Goal: Task Accomplishment & Management: Use online tool/utility

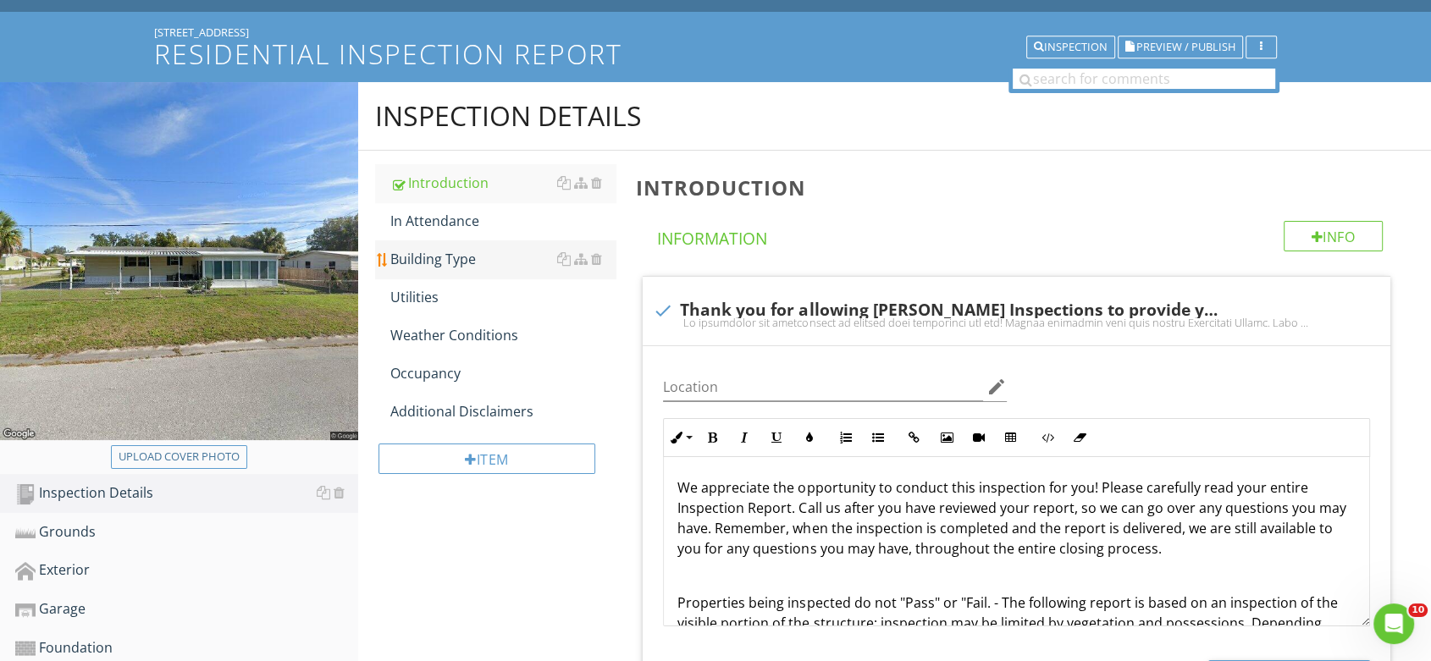
scroll to position [188, 0]
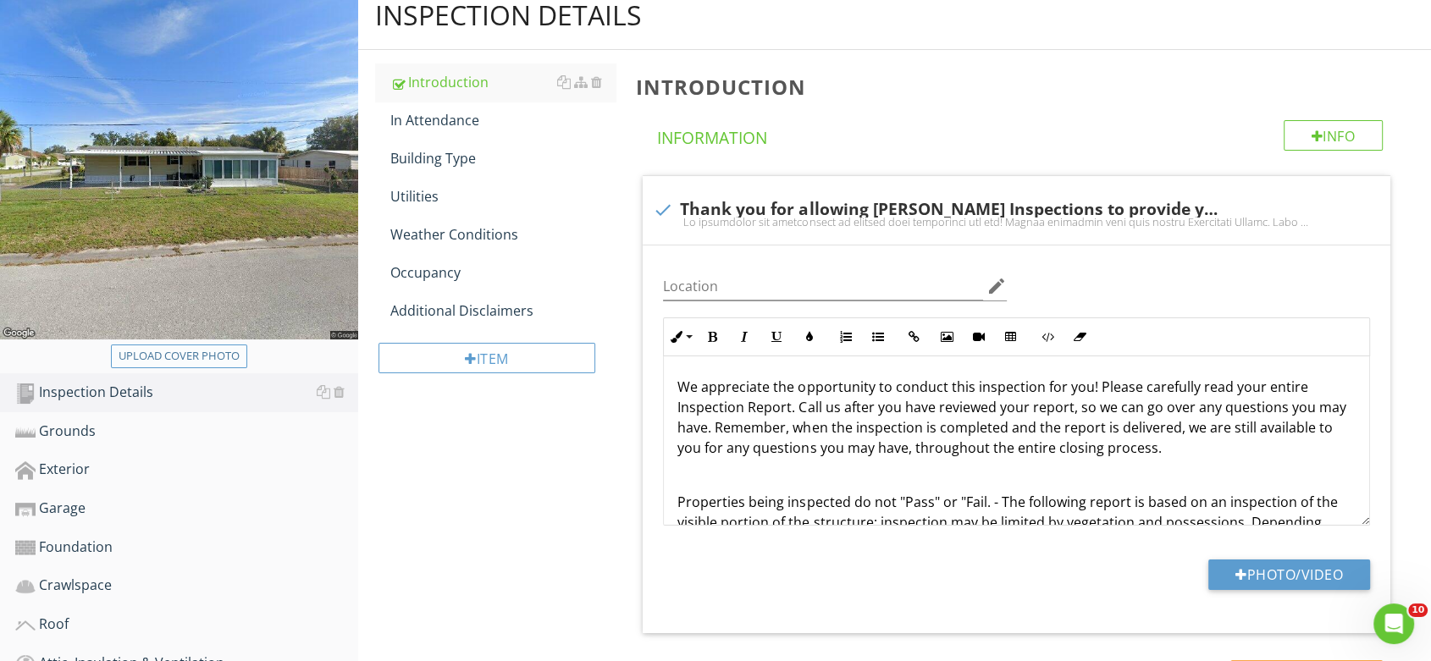
click at [206, 349] on div "Upload cover photo" at bounding box center [179, 356] width 121 height 17
type input "C:\fakepath\IMG_4767.JPG"
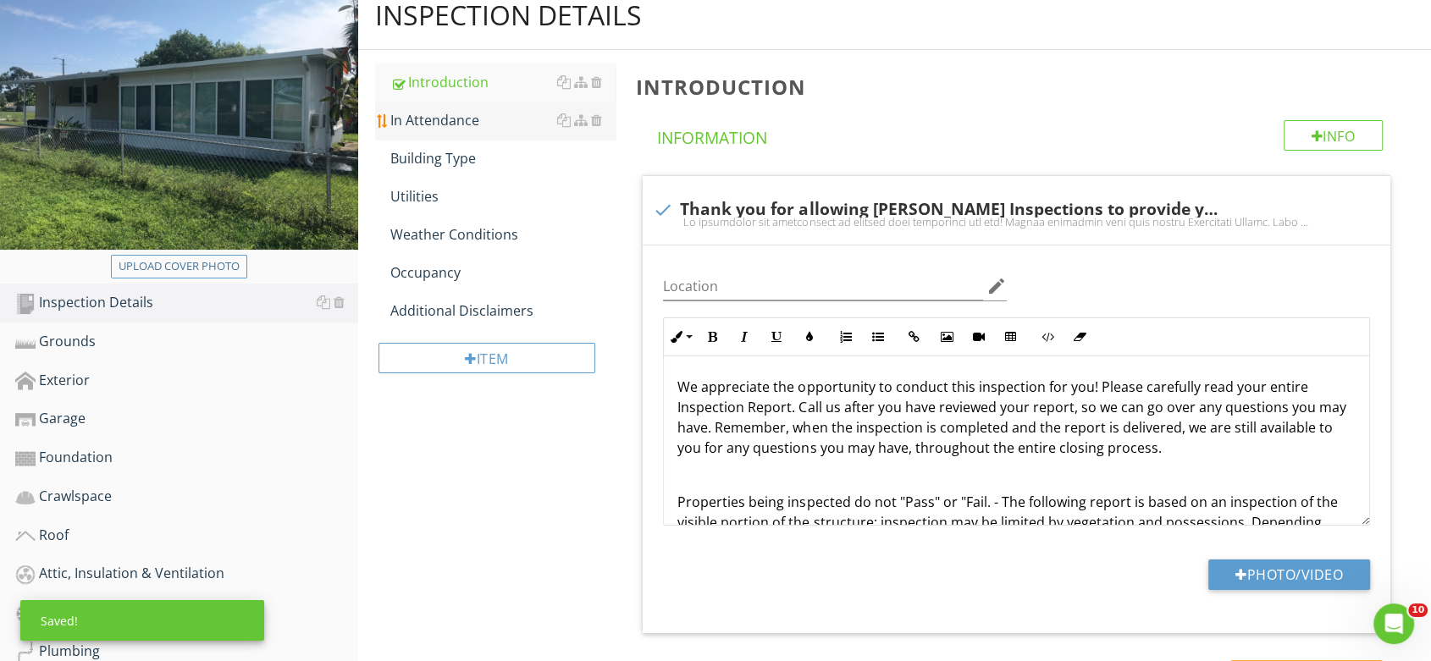
click at [451, 119] on div "In Attendance" at bounding box center [503, 120] width 226 height 20
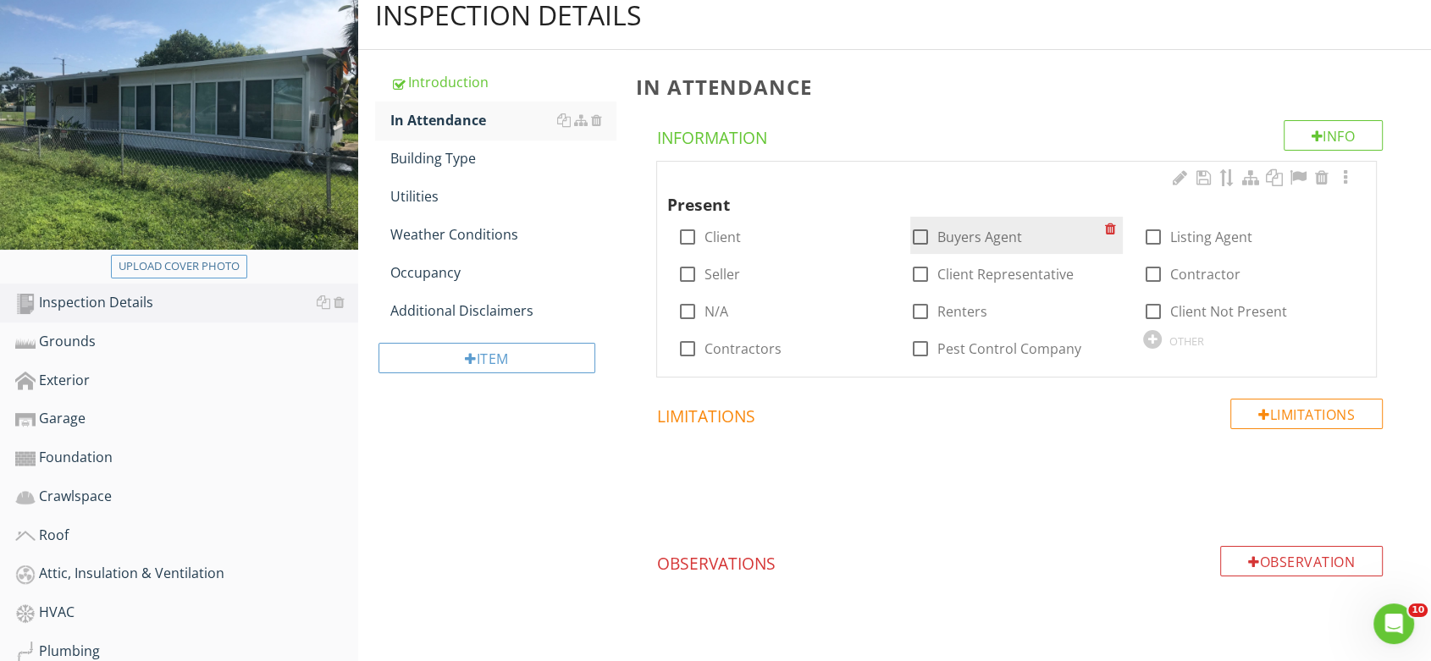
click at [978, 236] on label "Buyers Agent" at bounding box center [979, 237] width 85 height 17
checkbox input "true"
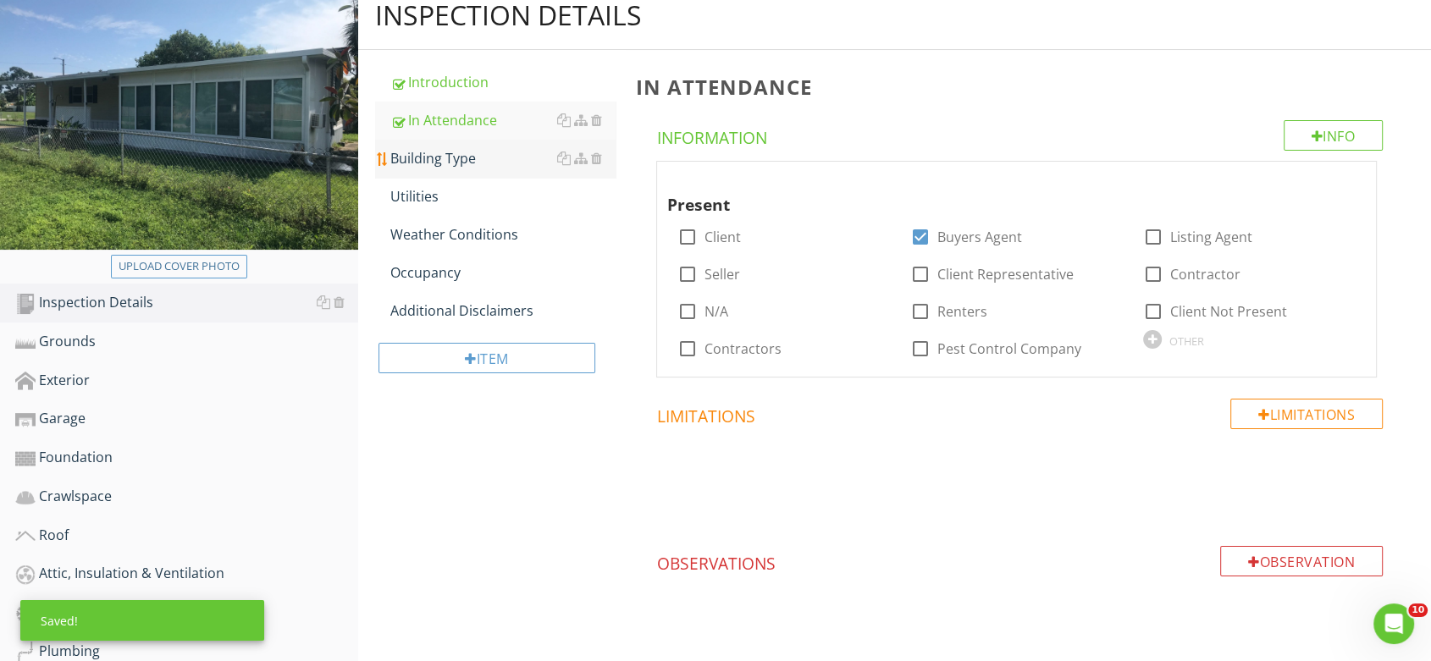
click at [458, 154] on div "Building Type" at bounding box center [503, 158] width 226 height 20
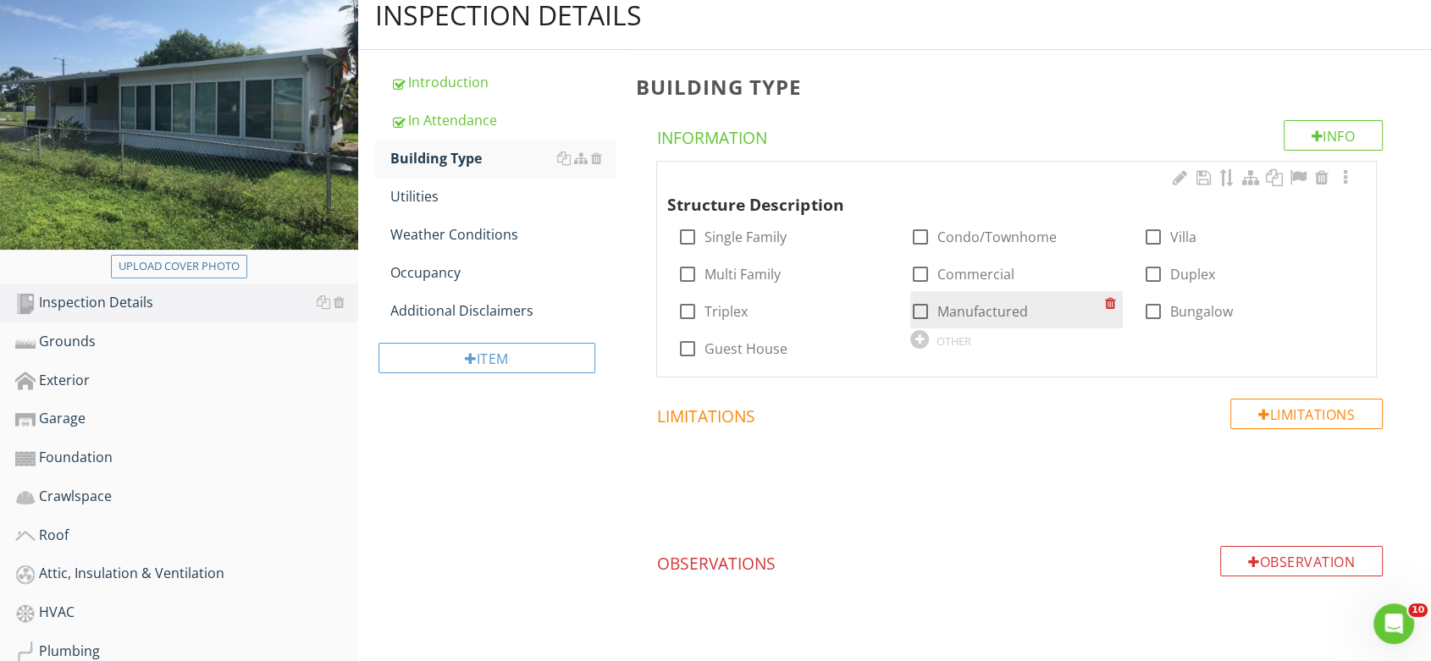
click at [977, 311] on label "Manufactured" at bounding box center [982, 311] width 91 height 17
checkbox input "true"
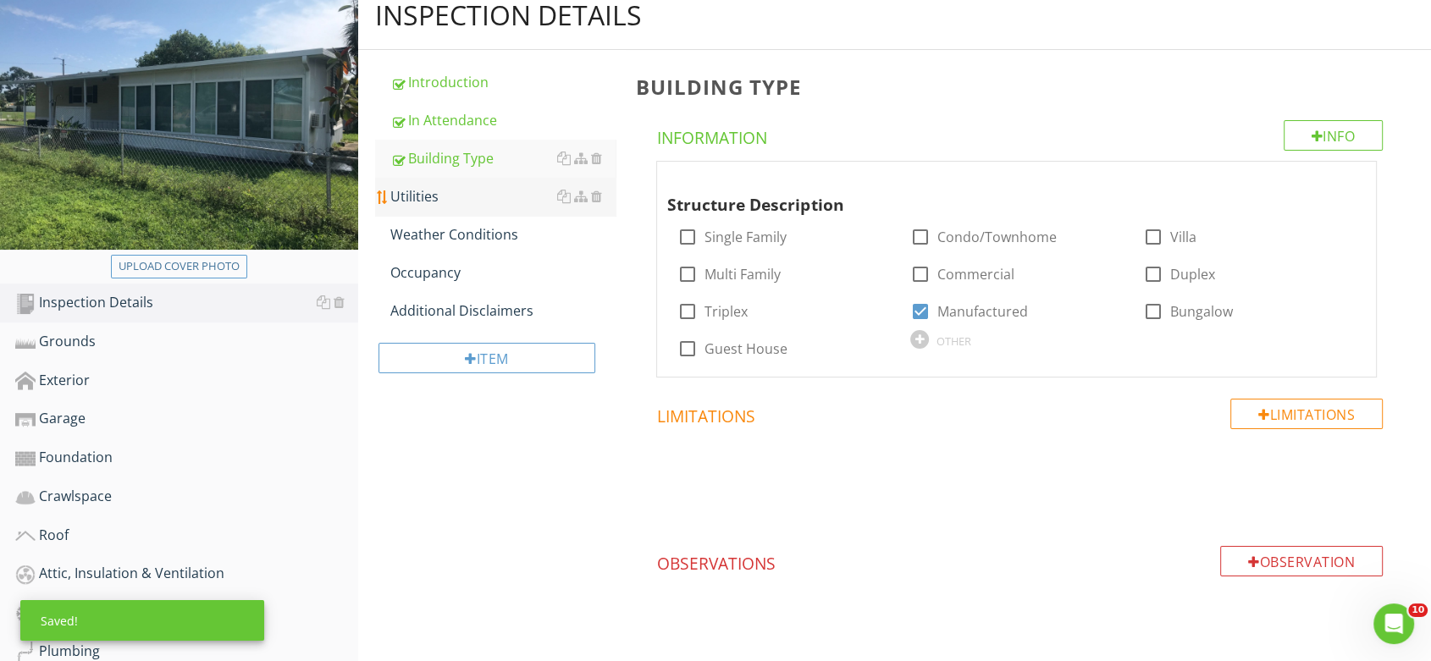
click at [421, 189] on div "Utilities" at bounding box center [503, 196] width 226 height 20
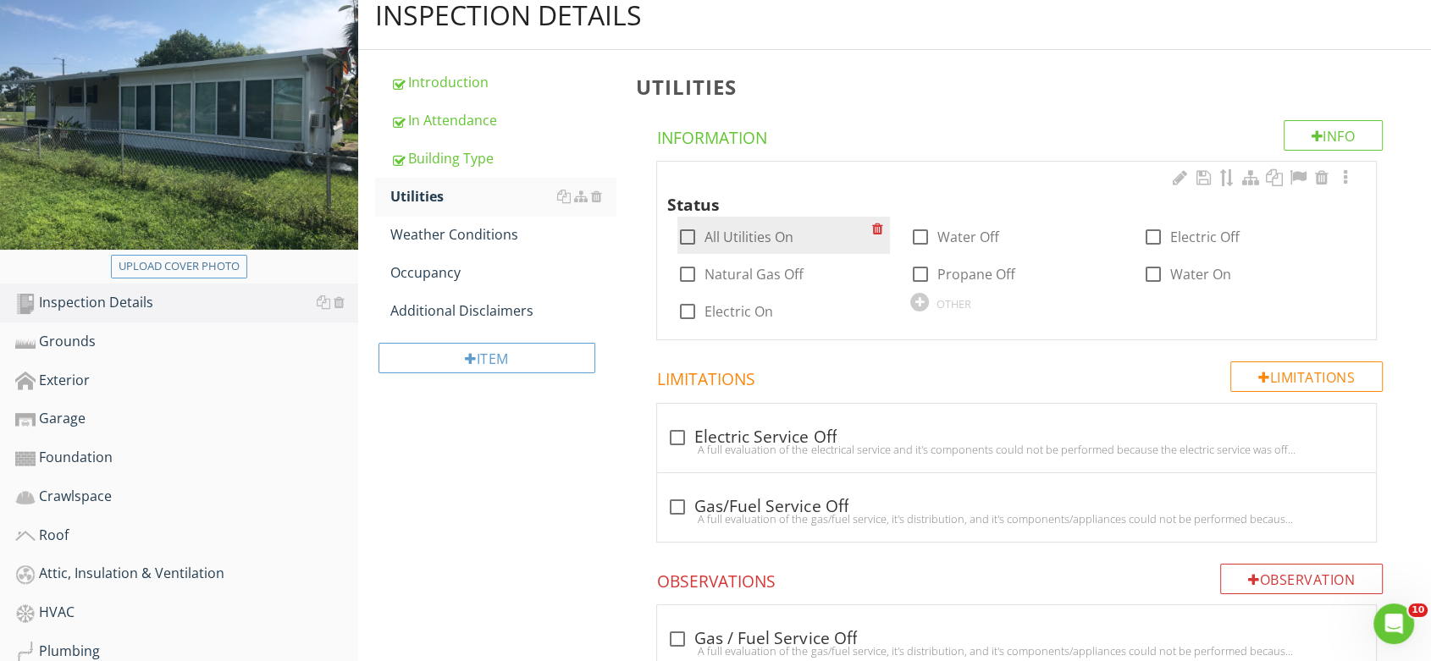
click at [759, 235] on label "All Utilities On" at bounding box center [748, 237] width 89 height 17
checkbox input "true"
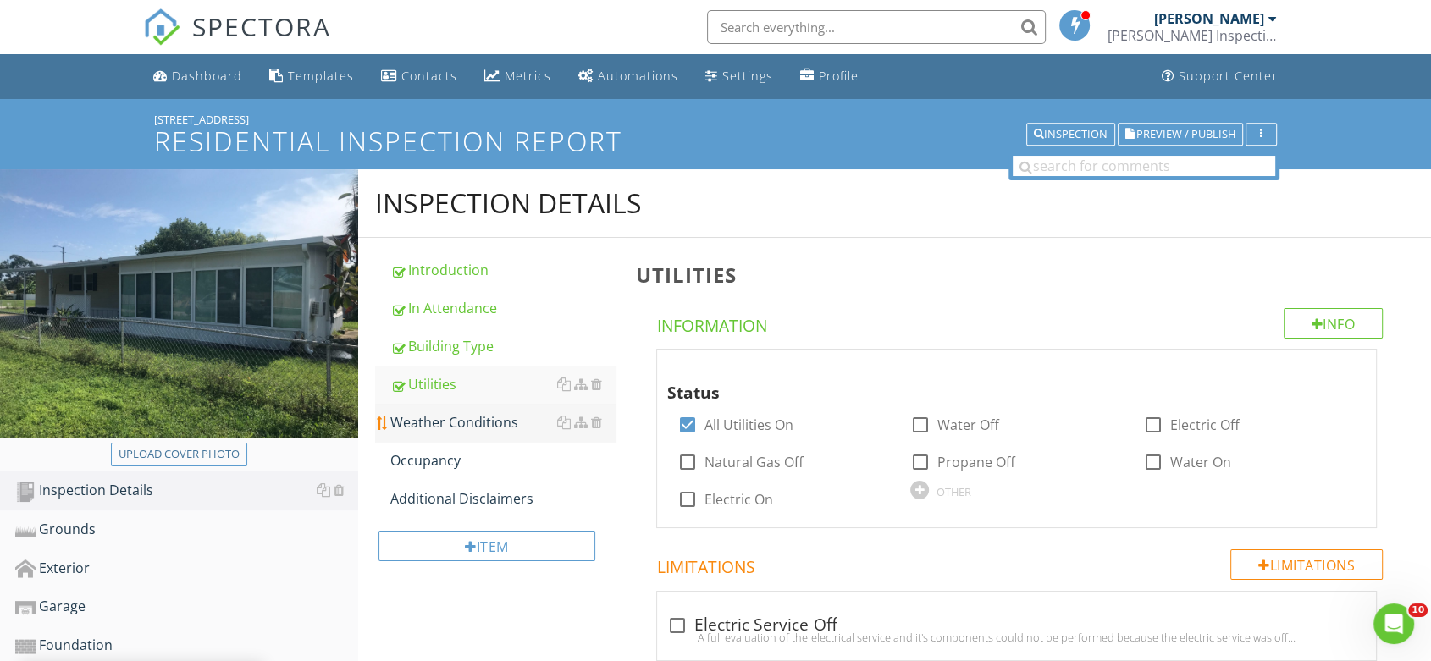
click at [420, 424] on div "Weather Conditions" at bounding box center [503, 422] width 226 height 20
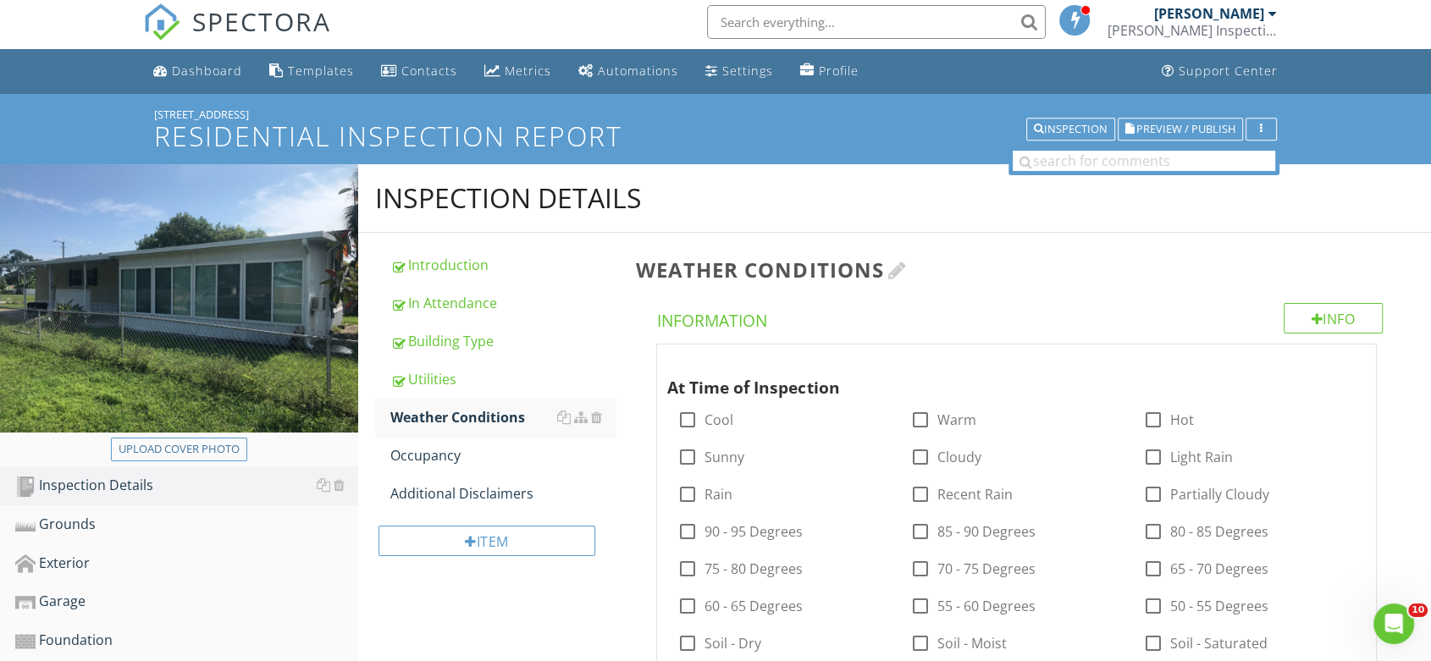
scroll to position [188, 0]
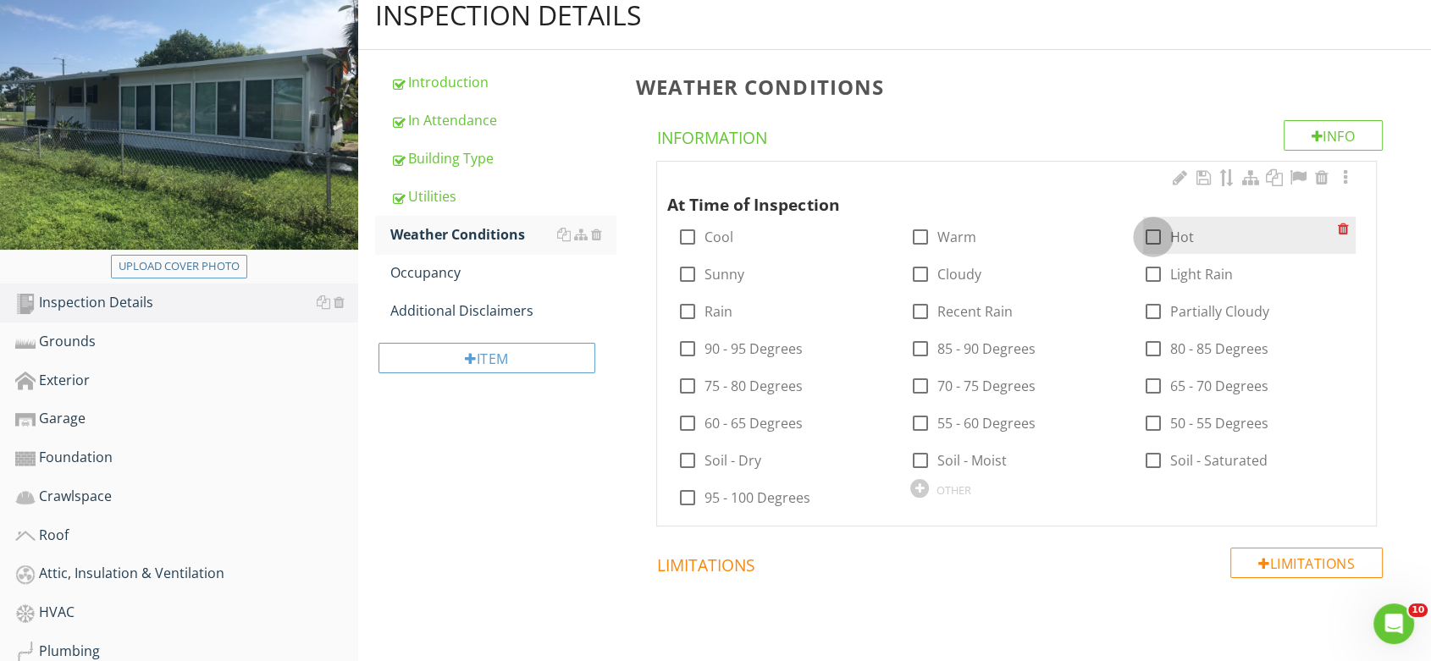
click at [1161, 230] on div at bounding box center [1153, 237] width 29 height 29
checkbox input "true"
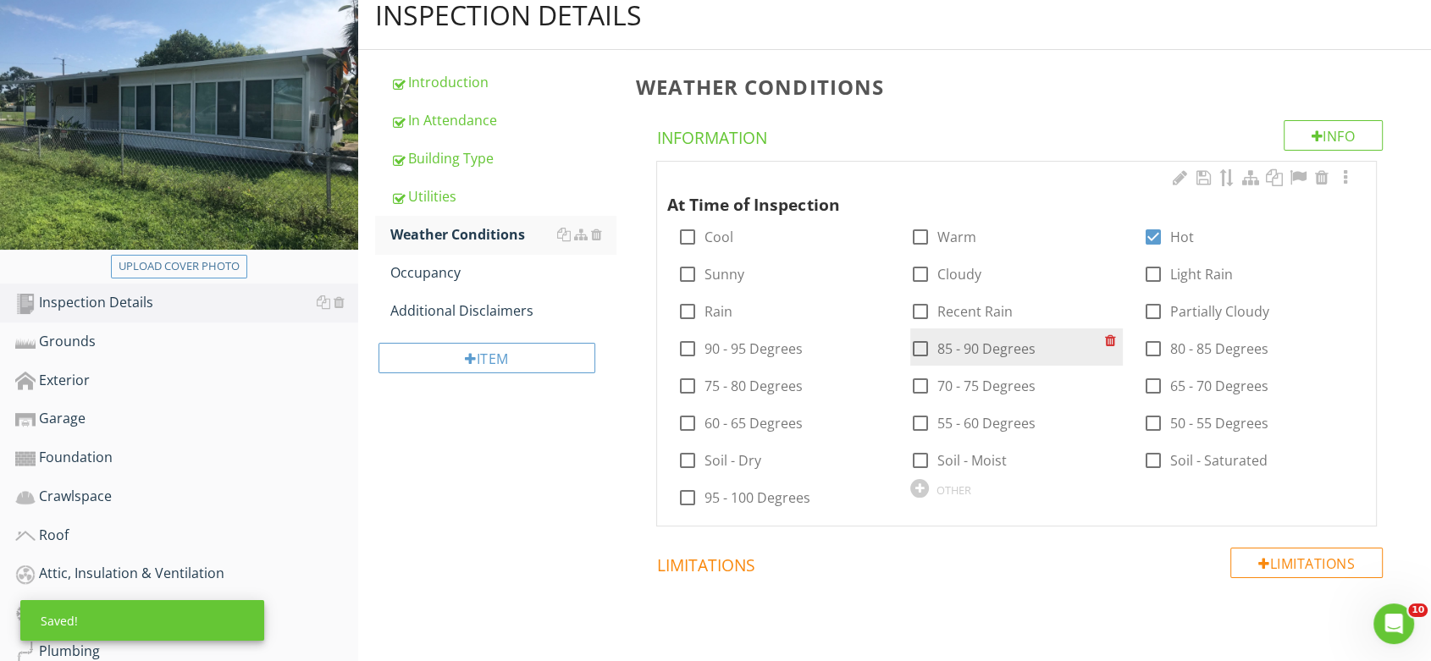
click at [937, 347] on label "85 - 90 Degrees" at bounding box center [986, 348] width 98 height 17
checkbox input "true"
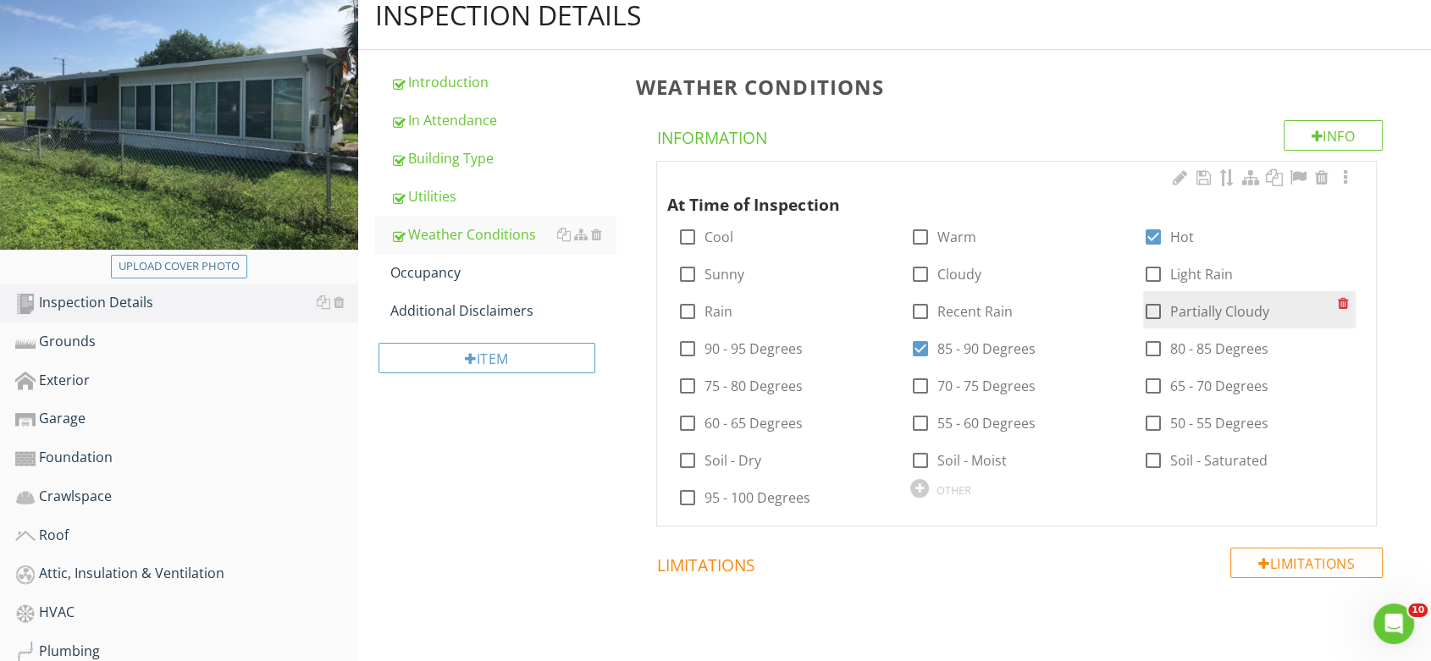
click at [1167, 309] on div "check_box_outline_blank Partially Cloudy" at bounding box center [1206, 311] width 126 height 20
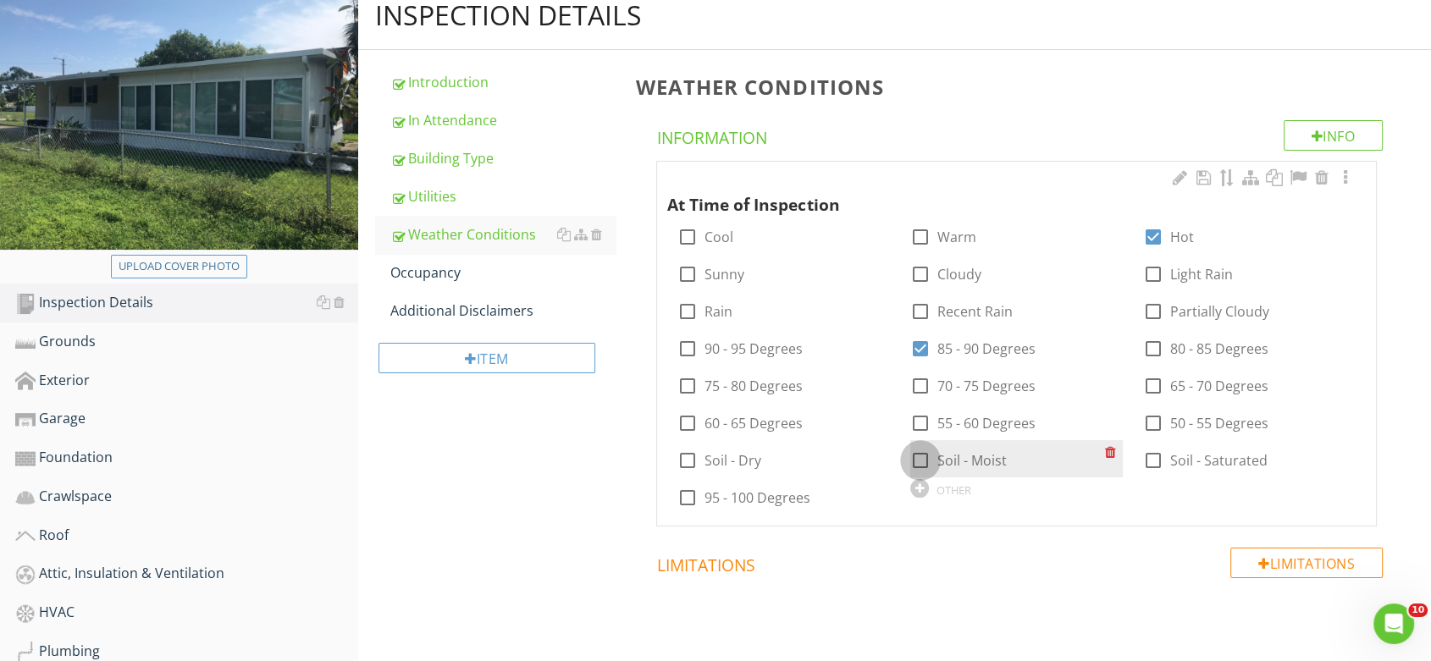
click at [916, 454] on div at bounding box center [920, 460] width 29 height 29
checkbox input "true"
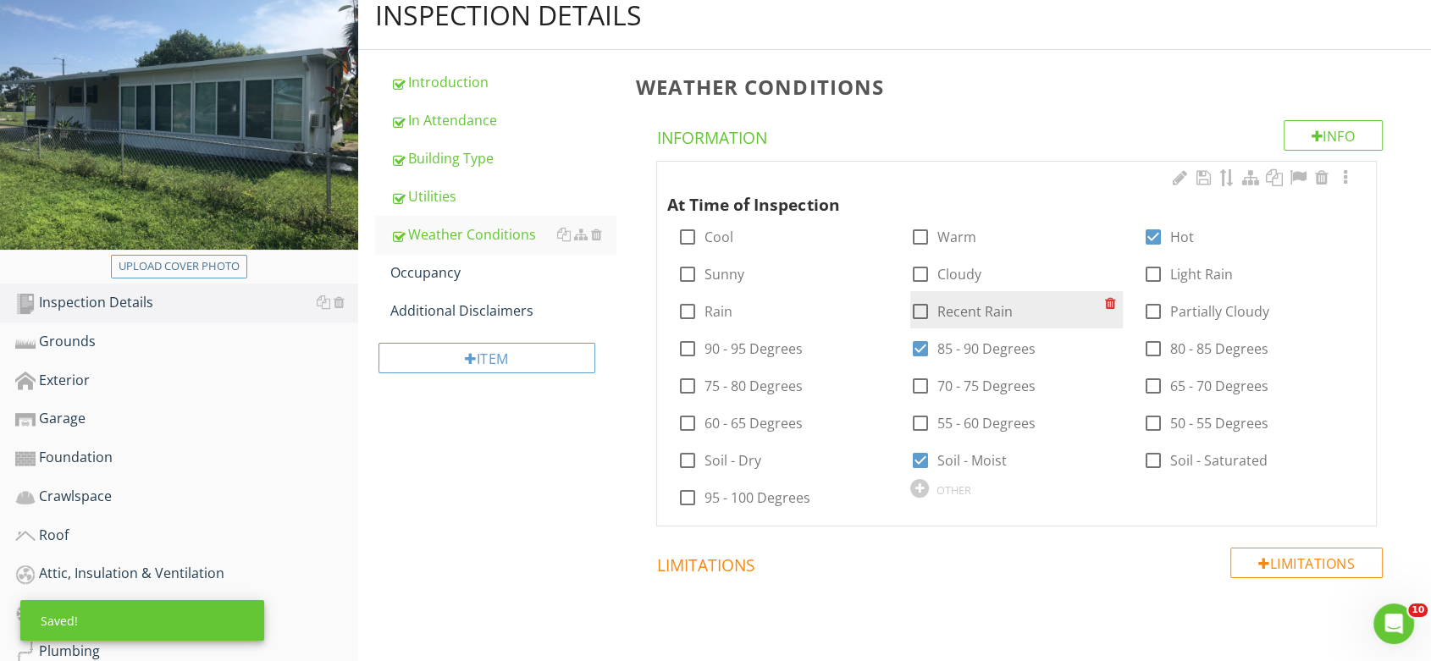
click at [975, 305] on label "Recent Rain" at bounding box center [974, 311] width 75 height 17
checkbox input "true"
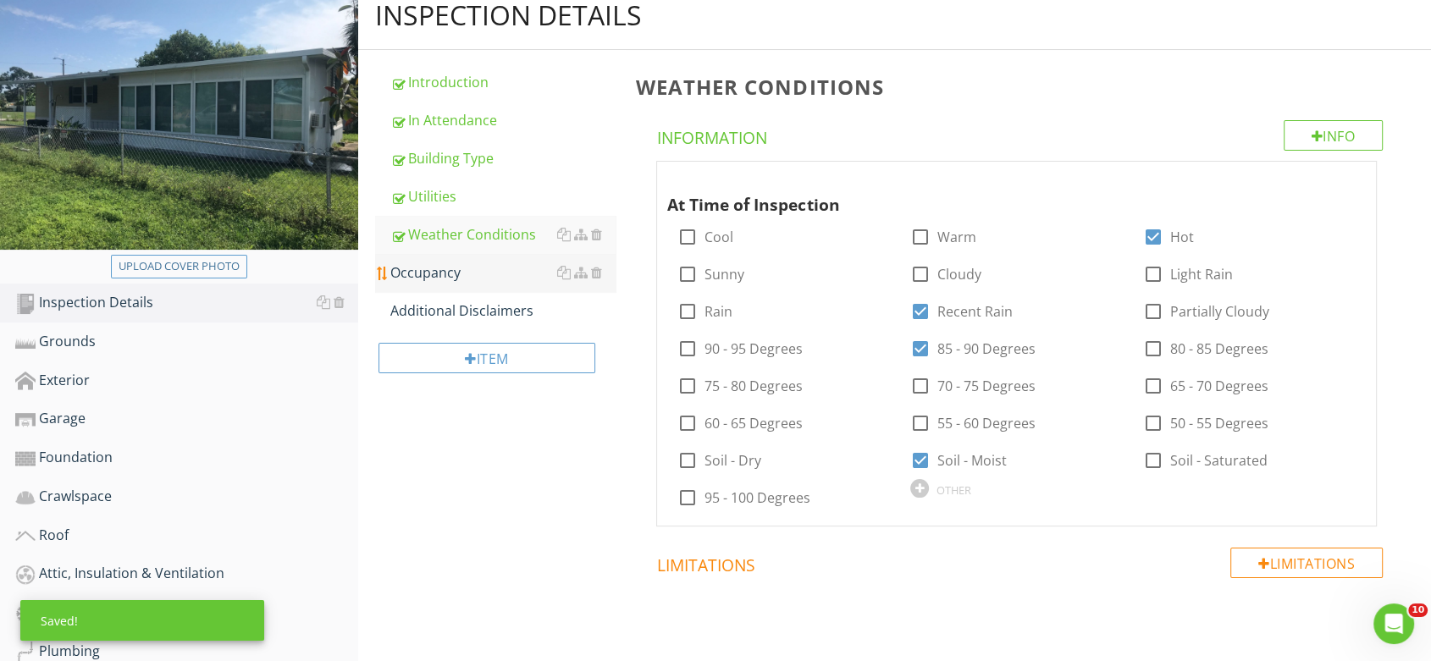
click at [434, 268] on div "Occupancy" at bounding box center [503, 272] width 226 height 20
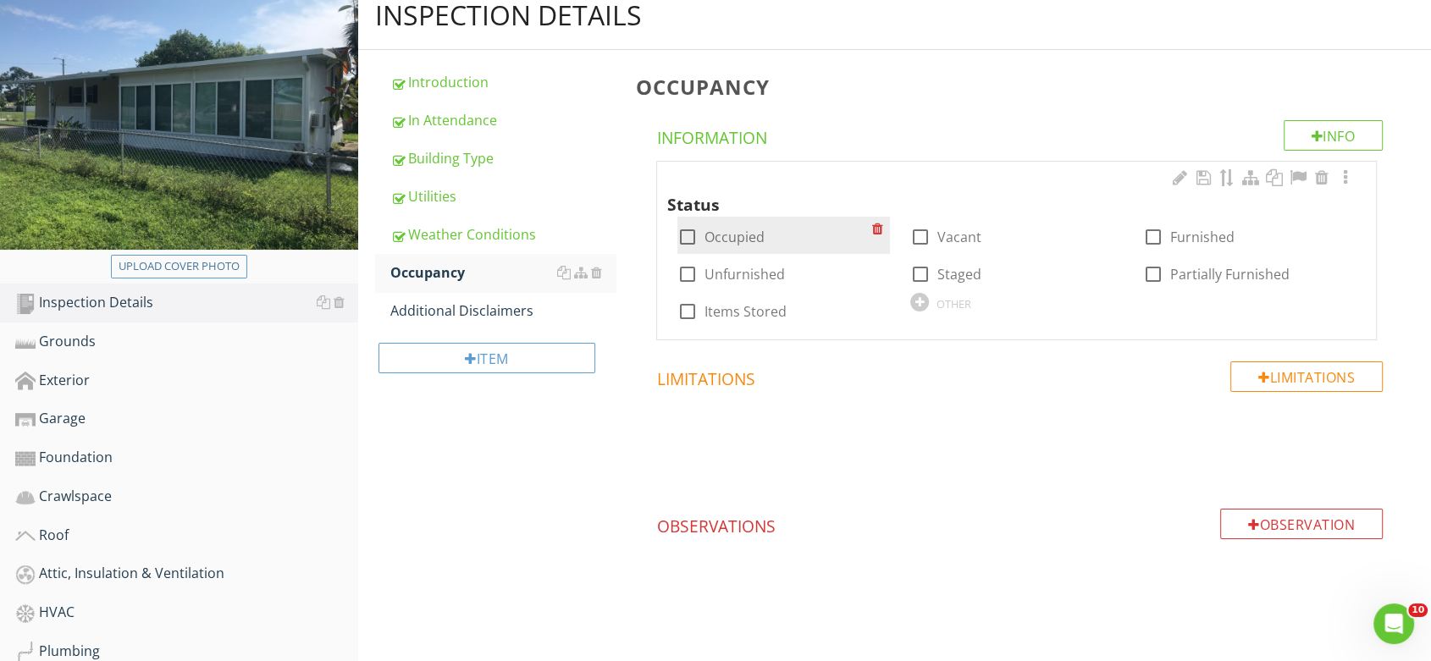
click at [742, 231] on label "Occupied" at bounding box center [734, 237] width 60 height 17
checkbox input "true"
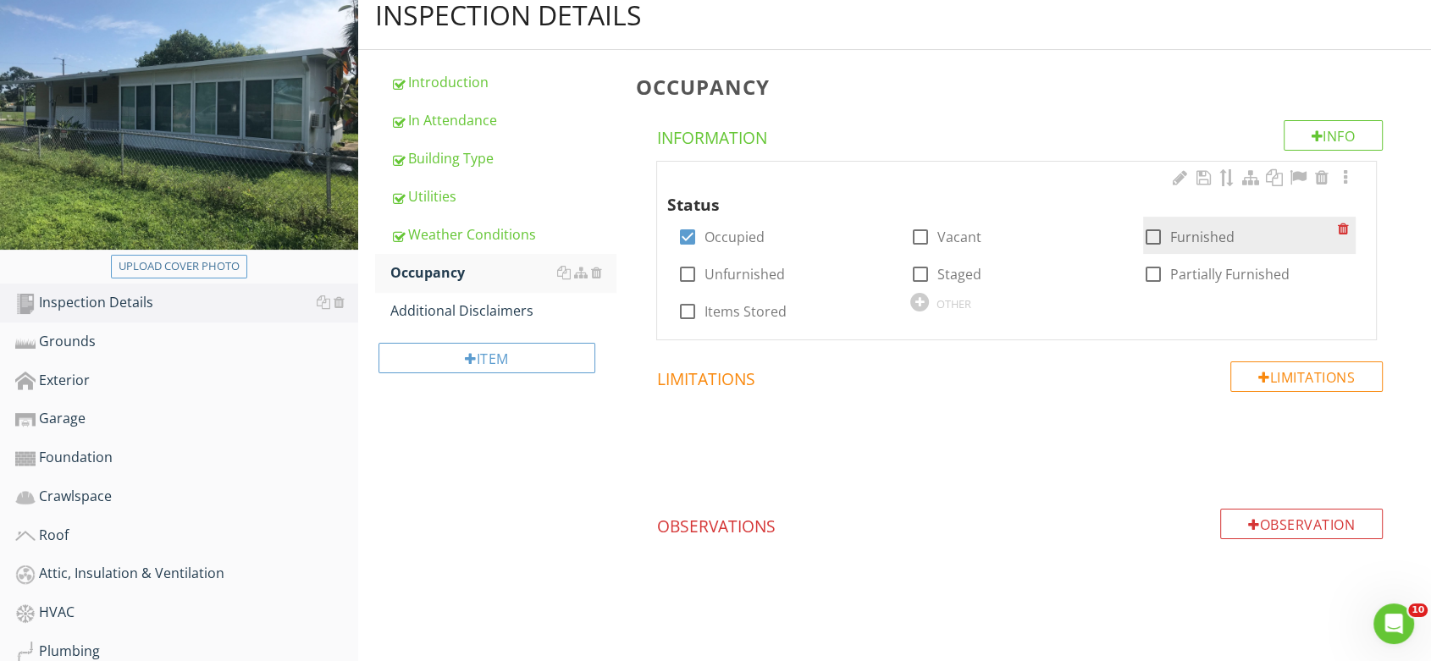
click at [1175, 235] on label "Furnished" at bounding box center [1202, 237] width 64 height 17
checkbox input "true"
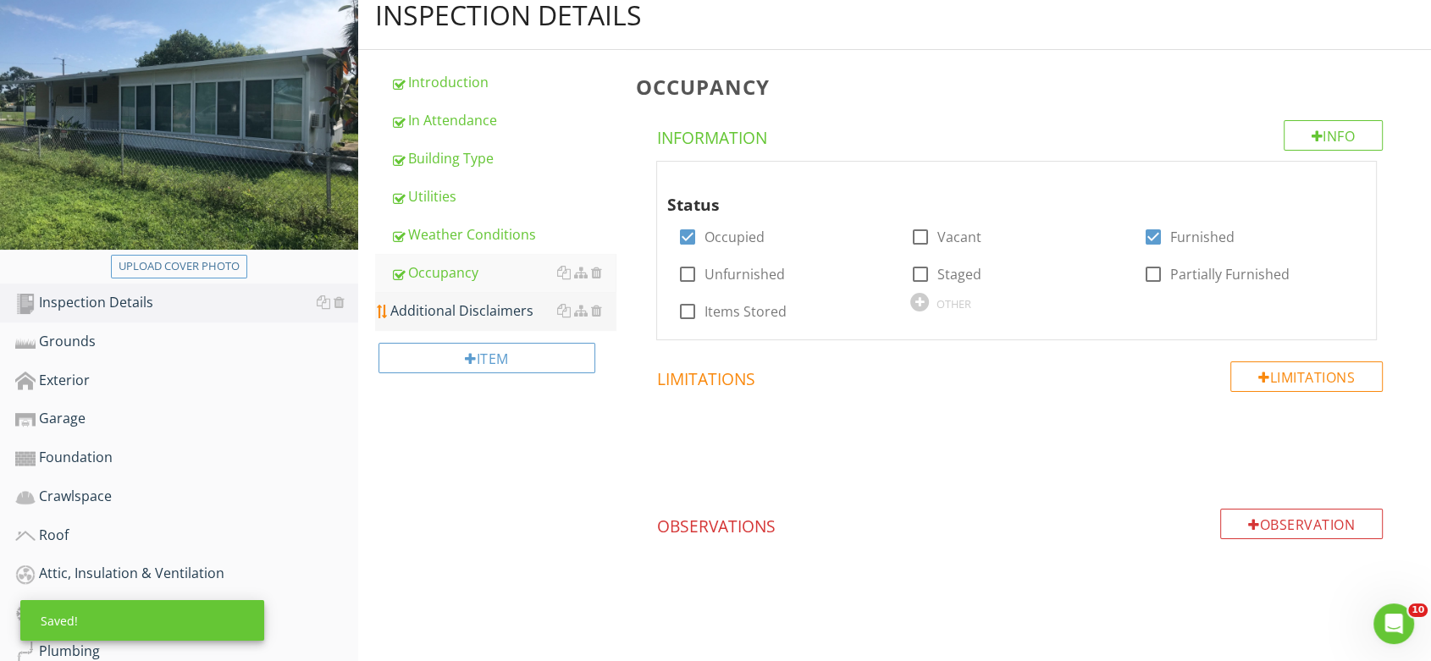
click at [434, 312] on div "Additional Disclaimers" at bounding box center [503, 311] width 226 height 20
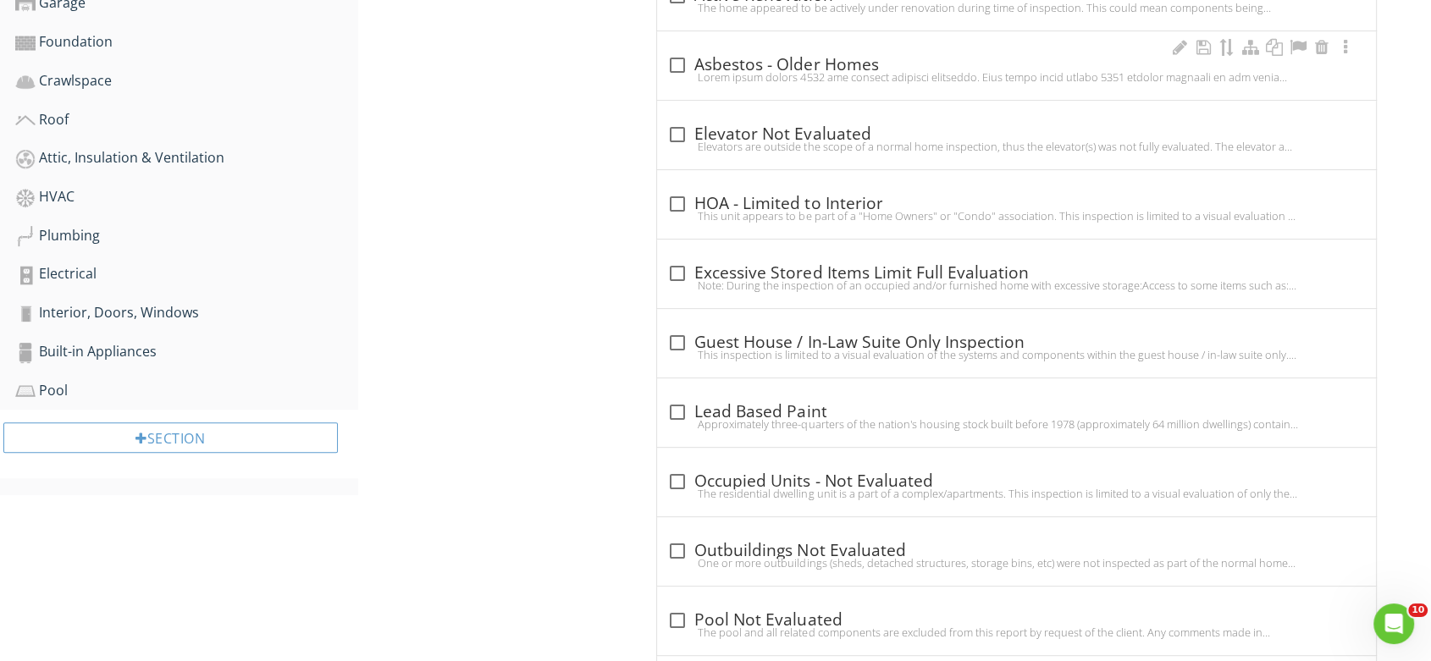
scroll to position [470, 0]
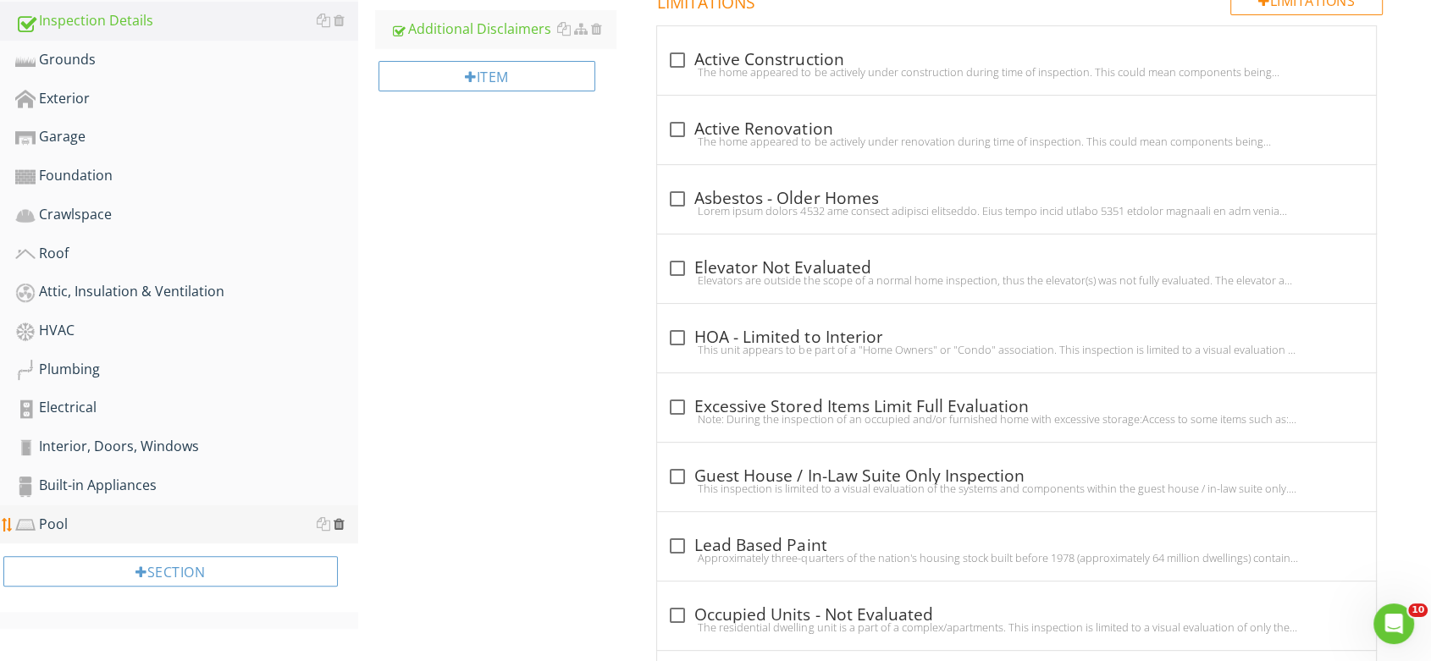
click at [334, 520] on div at bounding box center [339, 524] width 11 height 14
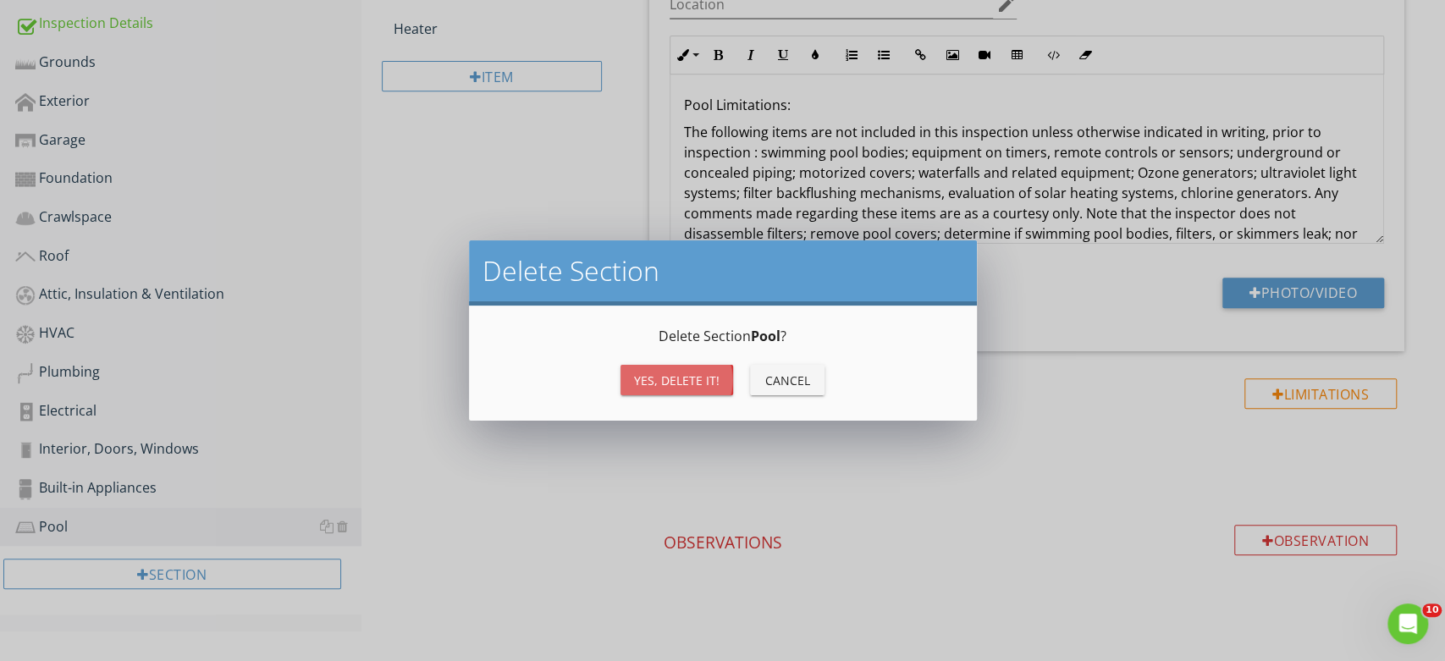
click at [644, 386] on div "Yes, Delete it!" at bounding box center [677, 381] width 86 height 18
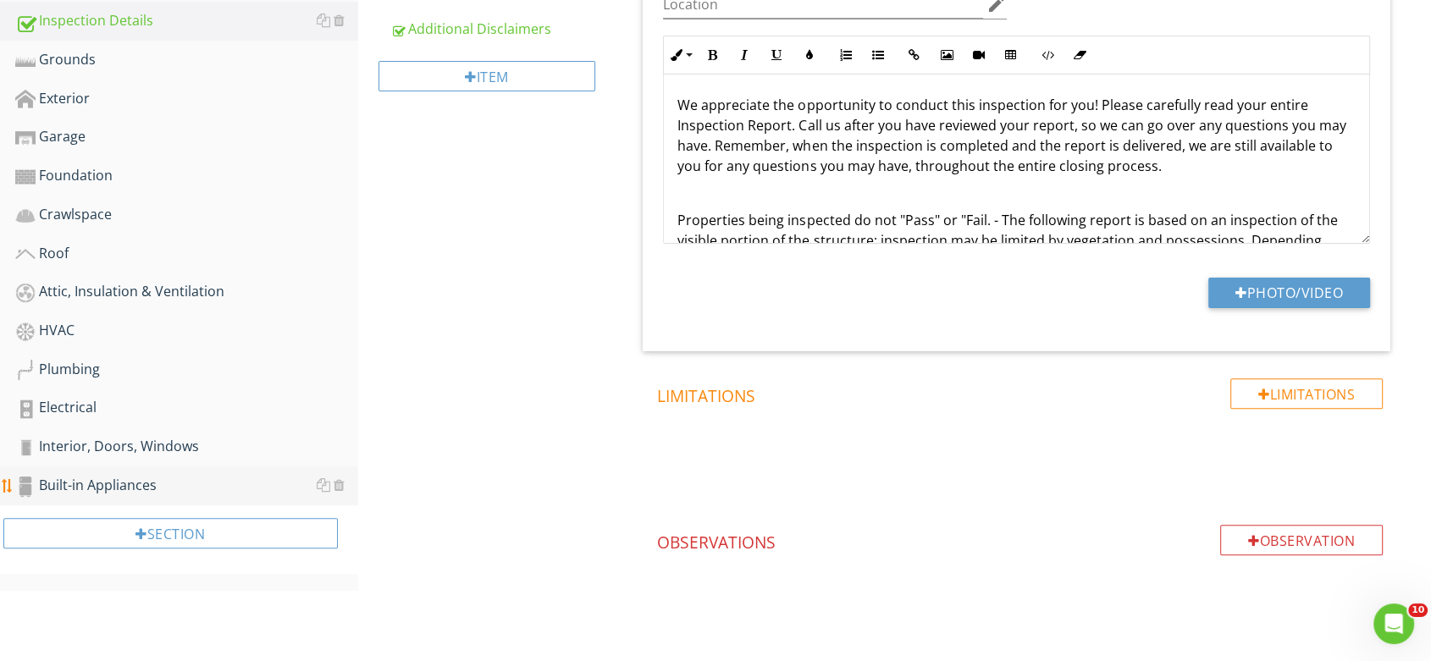
click at [107, 483] on div "Built-in Appliances" at bounding box center [186, 486] width 343 height 22
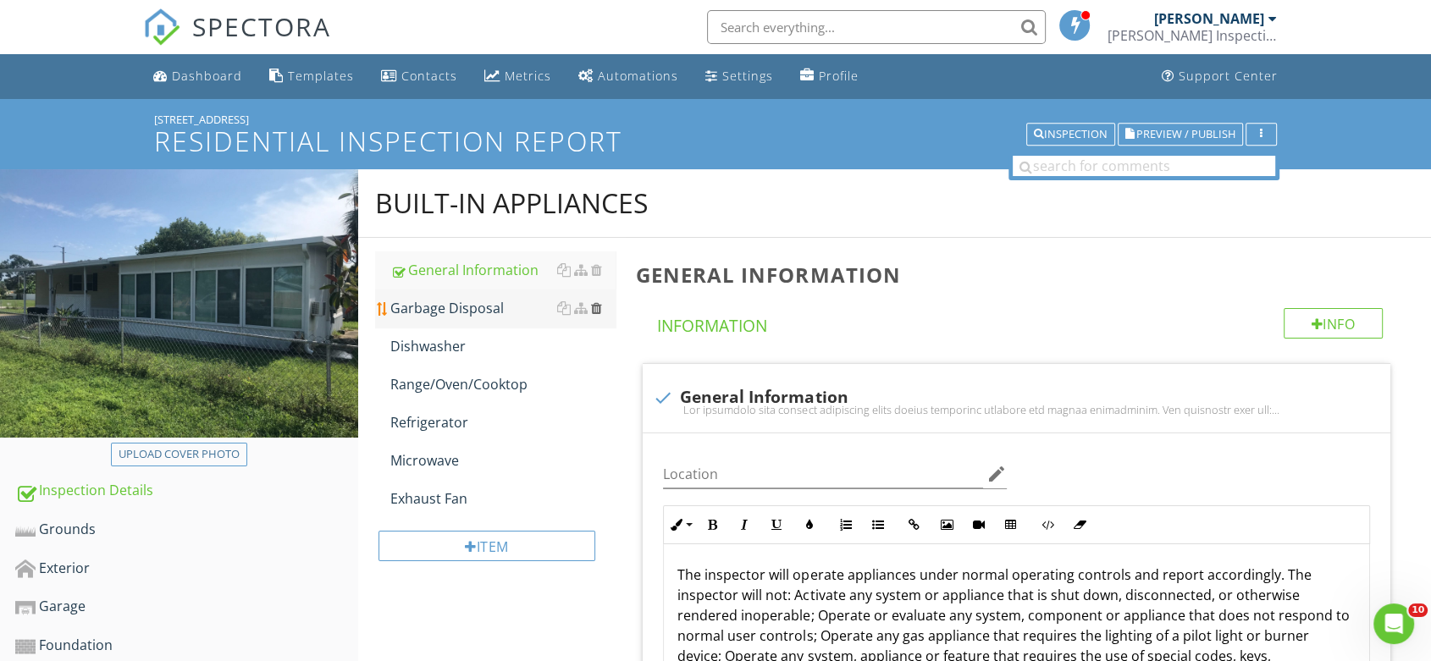
click at [598, 310] on div at bounding box center [596, 308] width 11 height 14
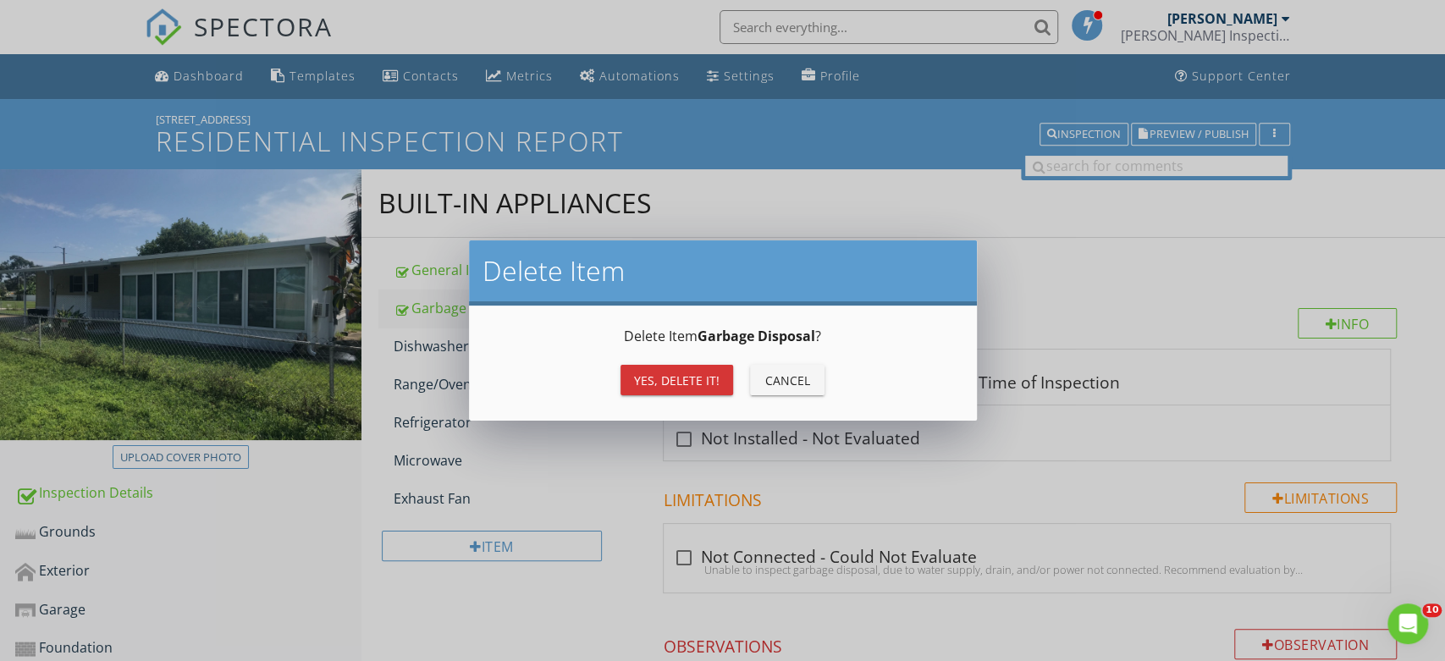
click at [693, 380] on div "Yes, Delete it!" at bounding box center [677, 381] width 86 height 18
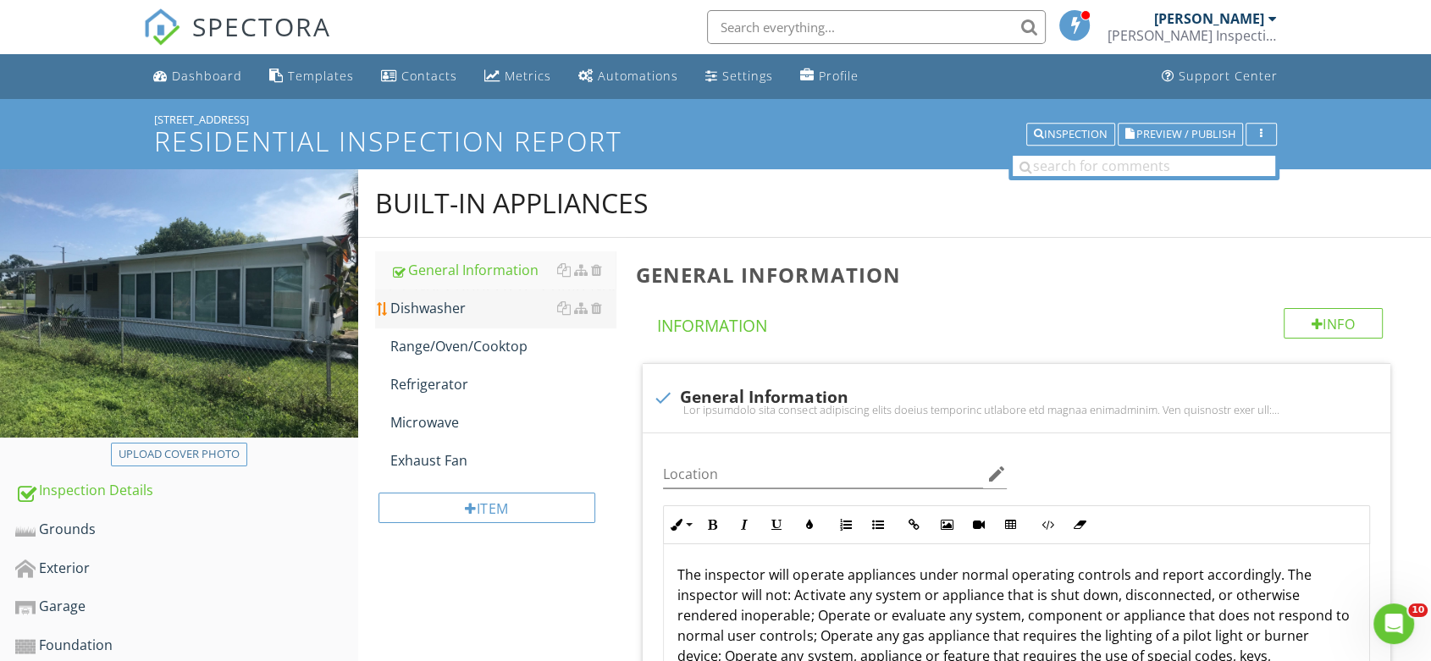
click at [447, 310] on div "Dishwasher" at bounding box center [503, 308] width 226 height 20
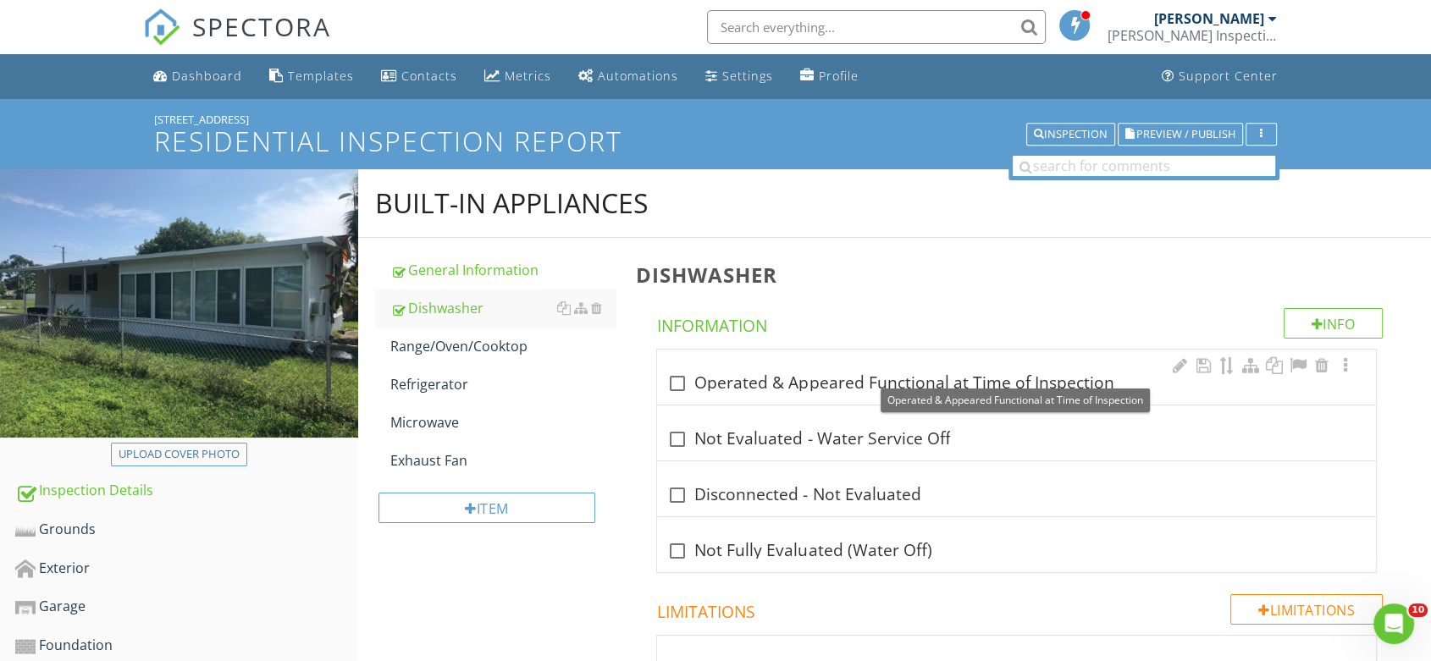
click at [760, 390] on div "check_box_outline_blank Operated & Appeared Functional at Time of Inspection" at bounding box center [1016, 383] width 699 height 20
checkbox input "true"
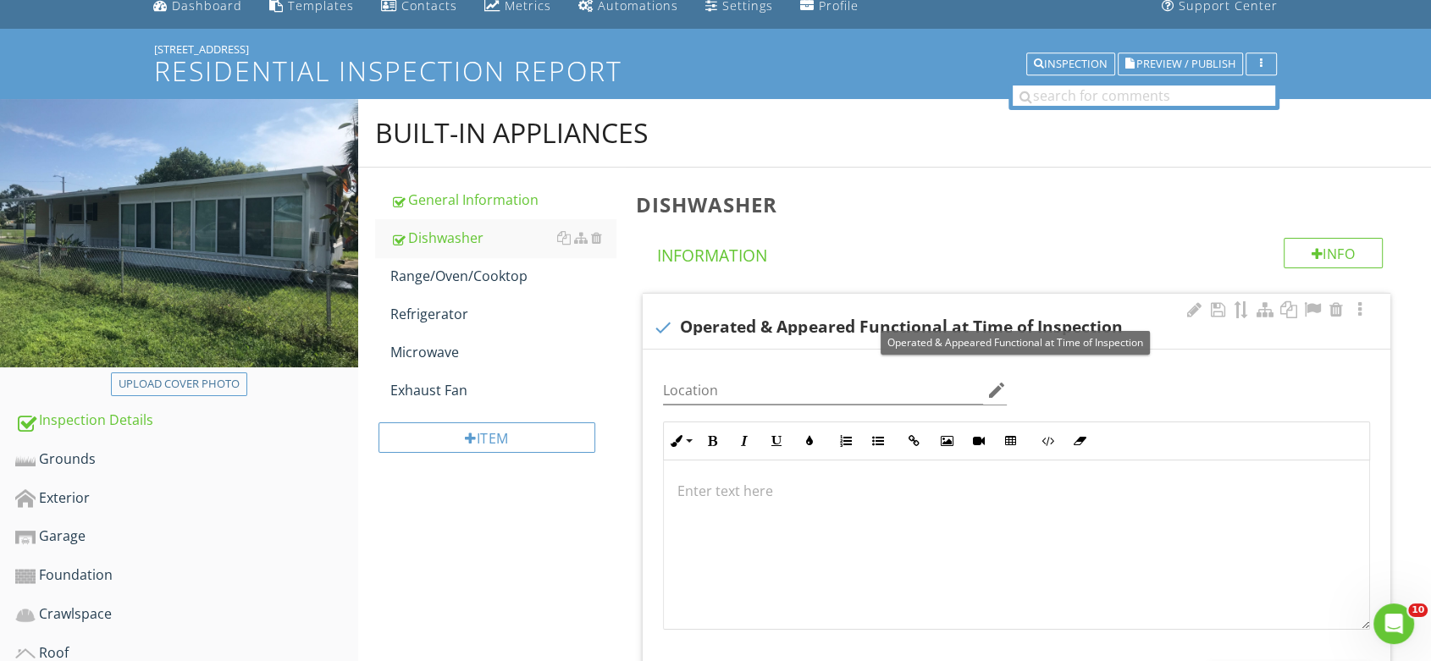
scroll to position [188, 0]
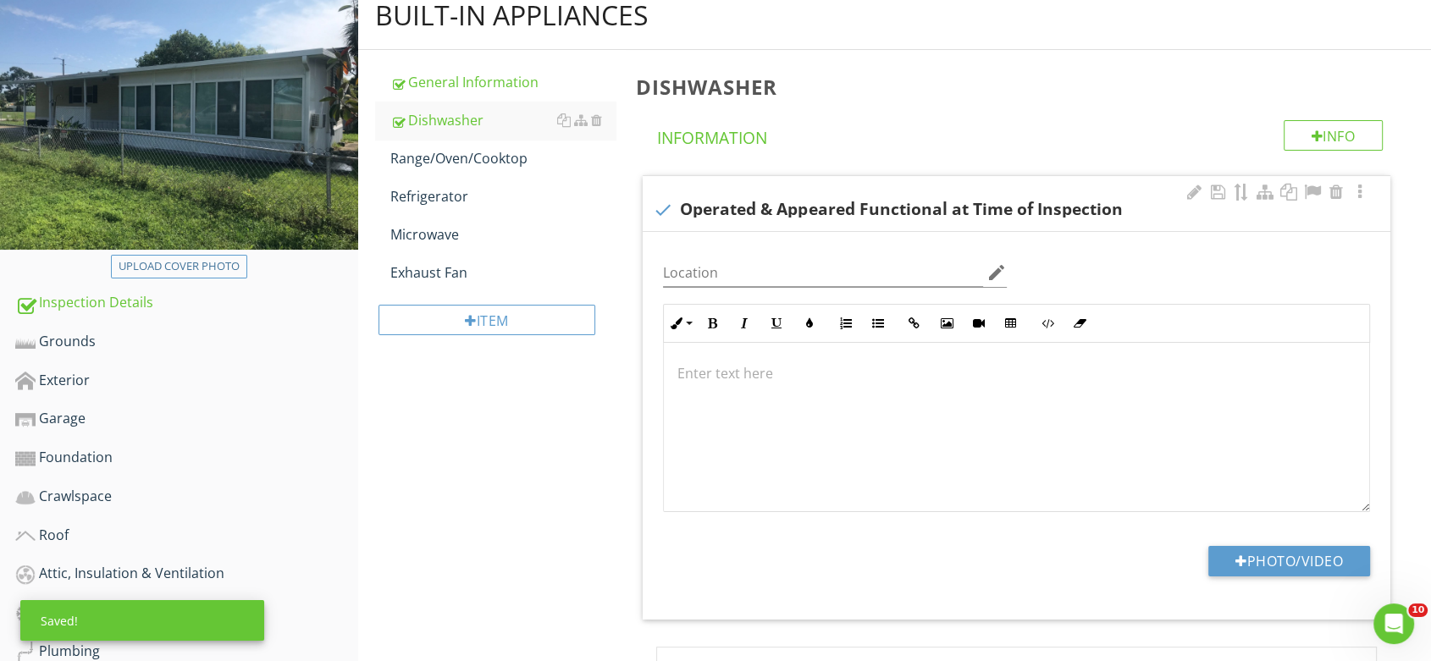
click at [1287, 542] on div "Location edit Inline Style XLarge Large Normal Small Light Small/Light Bold Ita…" at bounding box center [1017, 426] width 748 height 388
click at [1286, 554] on button "Photo/Video" at bounding box center [1289, 561] width 162 height 30
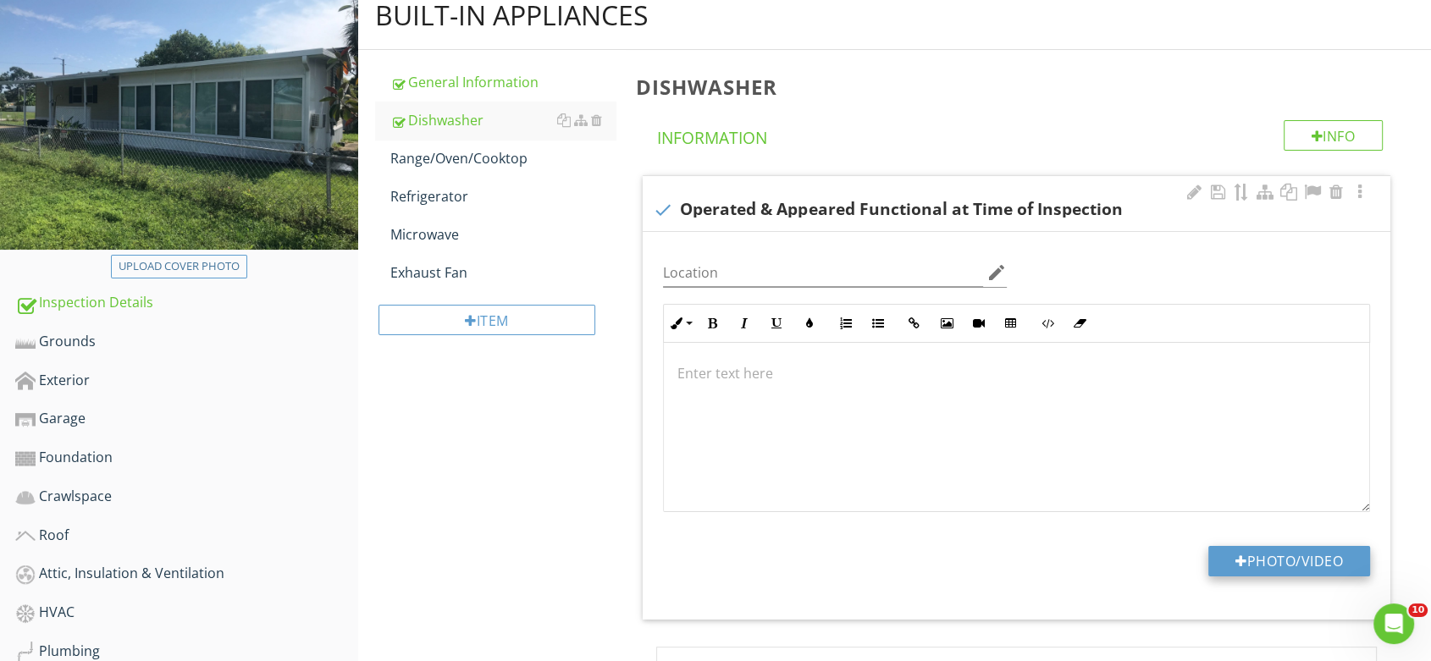
type input "C:\fakepath\IMG_4821.JPG"
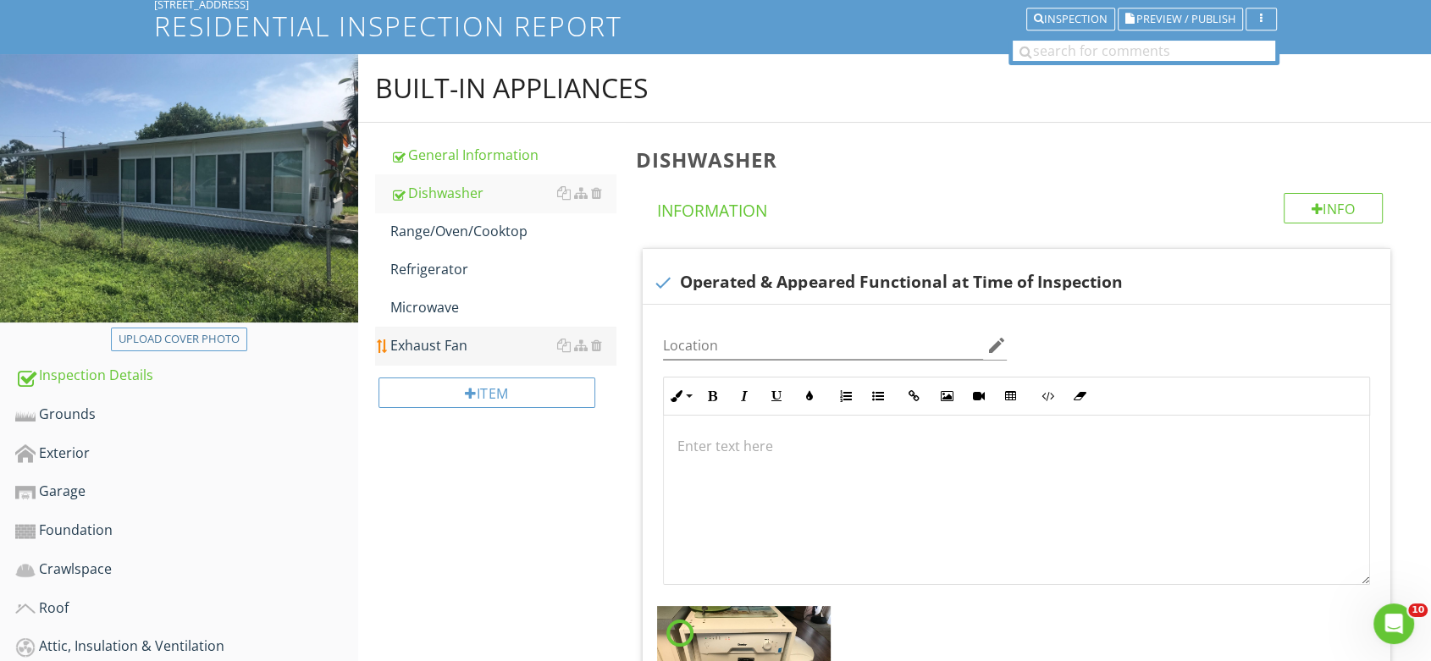
scroll to position [94, 0]
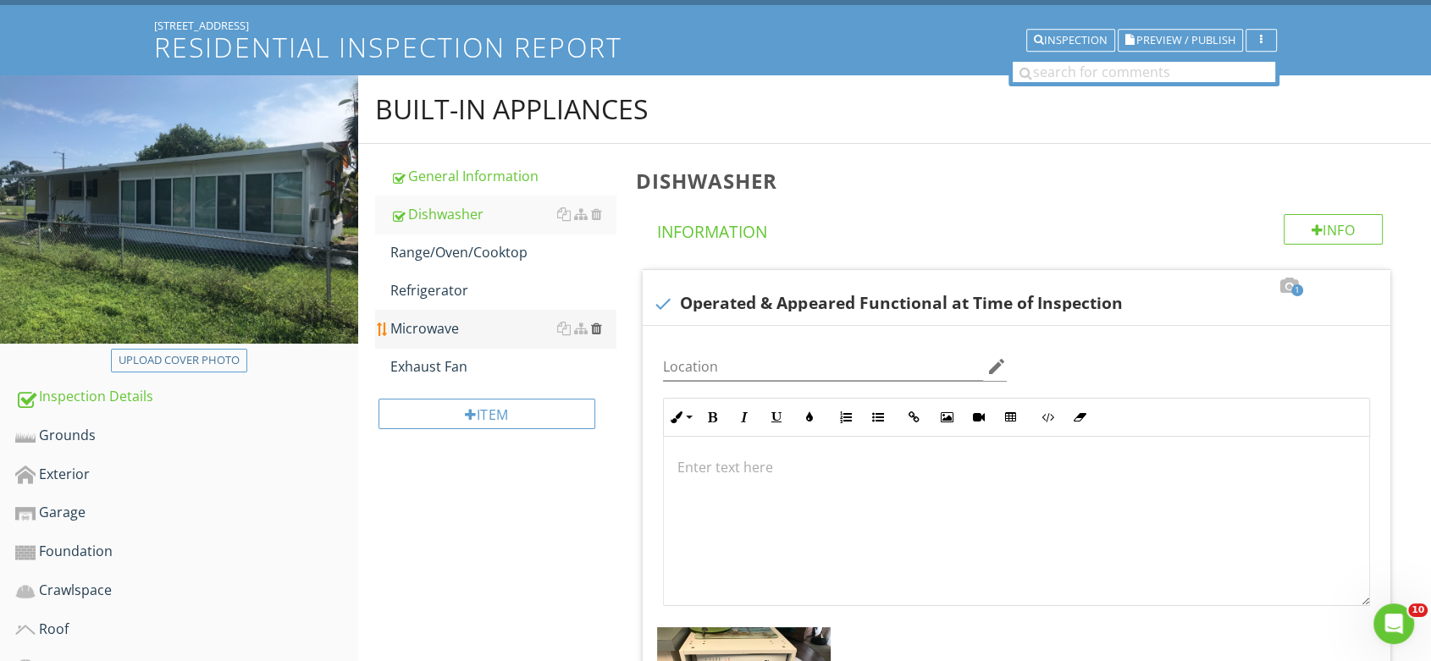
click at [600, 329] on div at bounding box center [596, 329] width 11 height 14
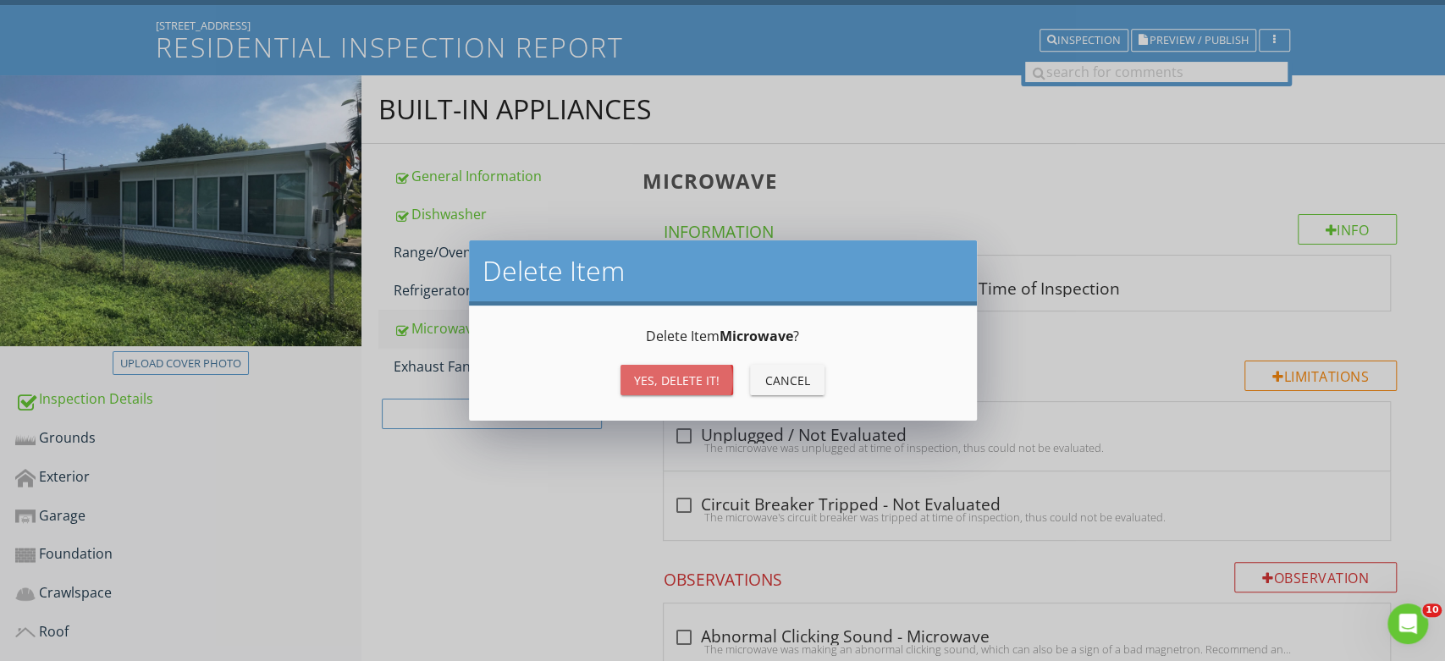
click at [704, 375] on div "Yes, Delete it!" at bounding box center [677, 381] width 86 height 18
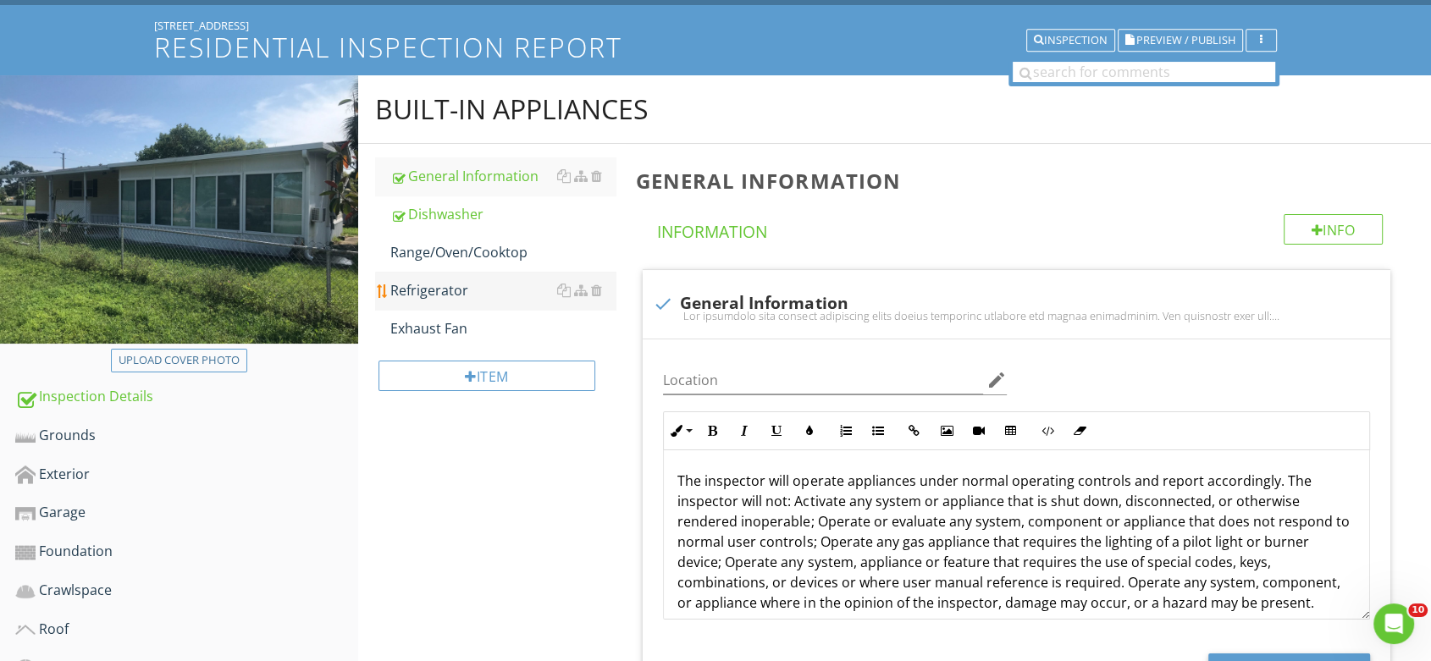
click at [439, 286] on div "Refrigerator" at bounding box center [503, 290] width 226 height 20
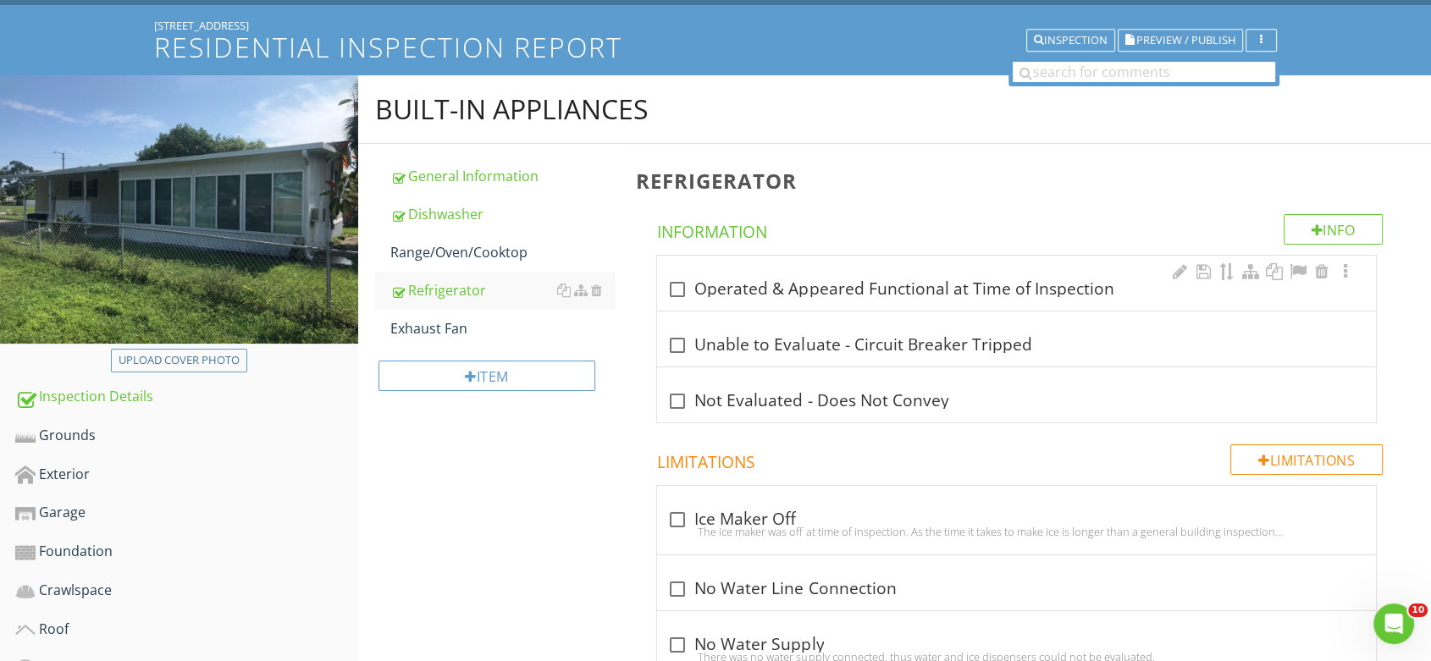
click at [786, 279] on div "check_box_outline_blank Operated & Appeared Functional at Time of Inspection" at bounding box center [1016, 289] width 699 height 20
checkbox input "true"
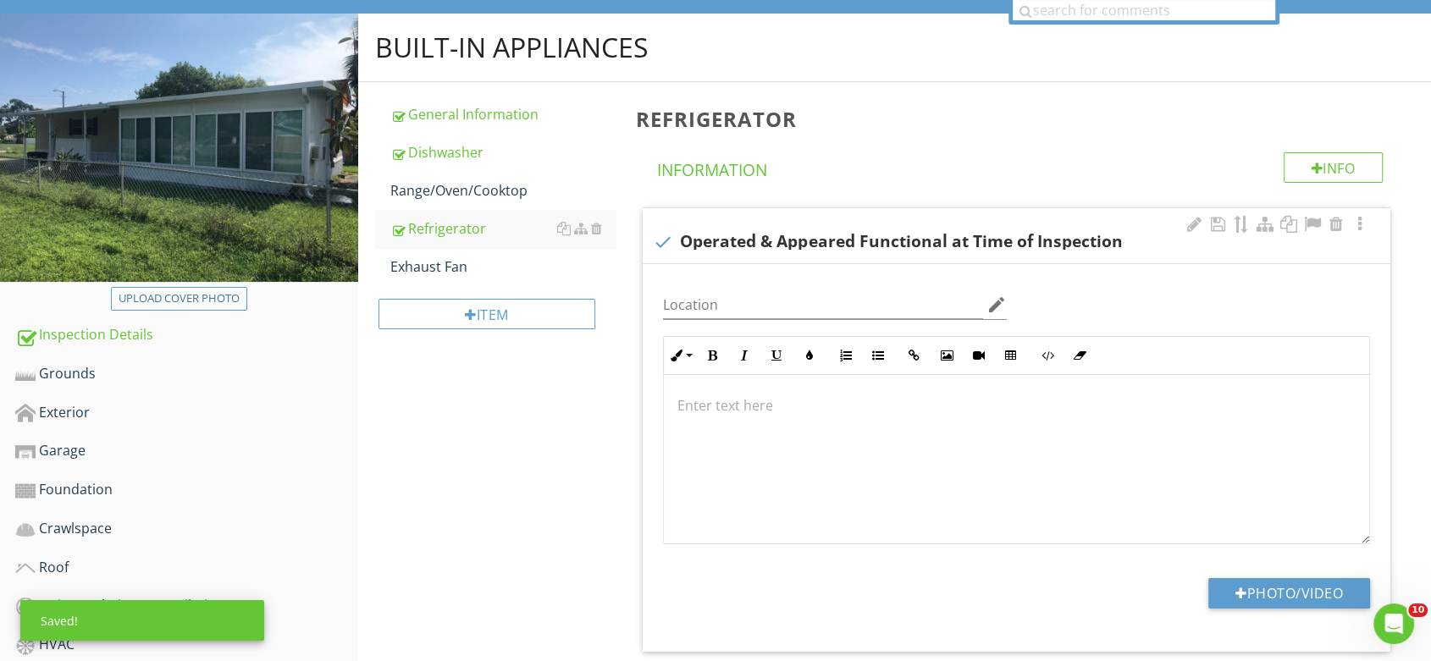
scroll to position [188, 0]
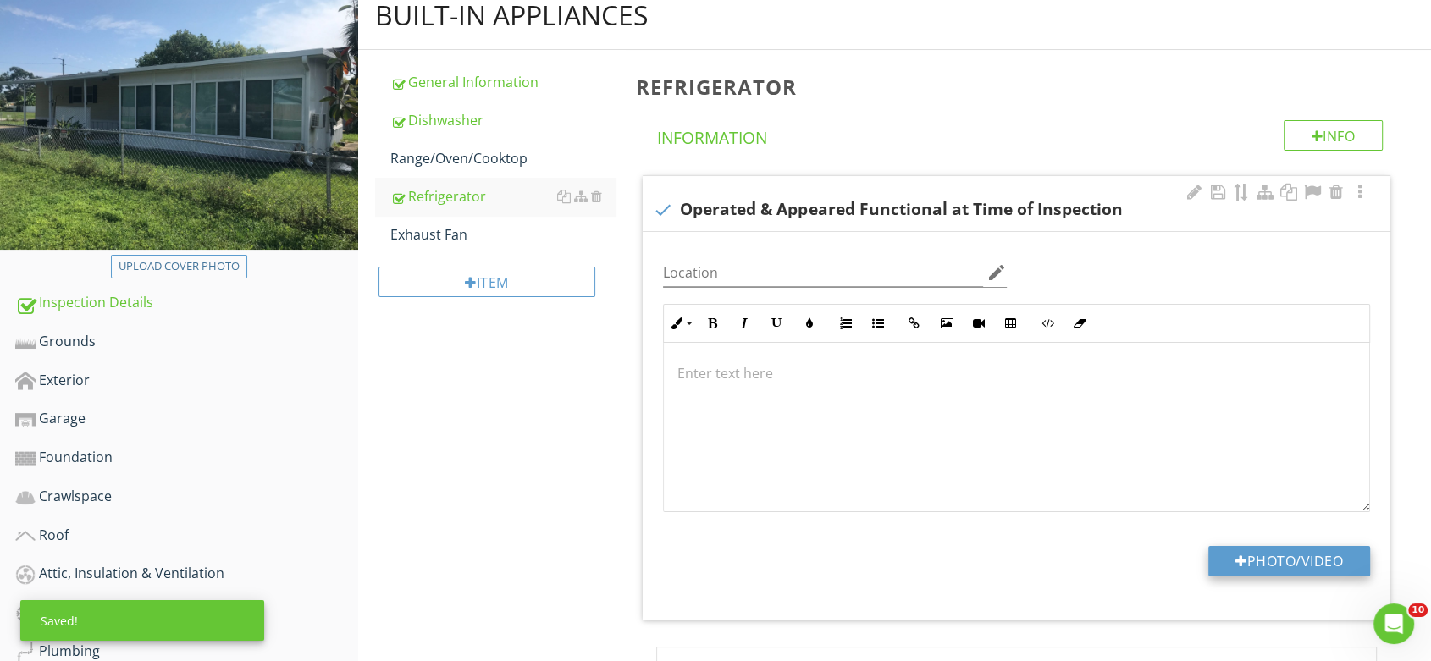
click at [1311, 561] on button "Photo/Video" at bounding box center [1289, 561] width 162 height 30
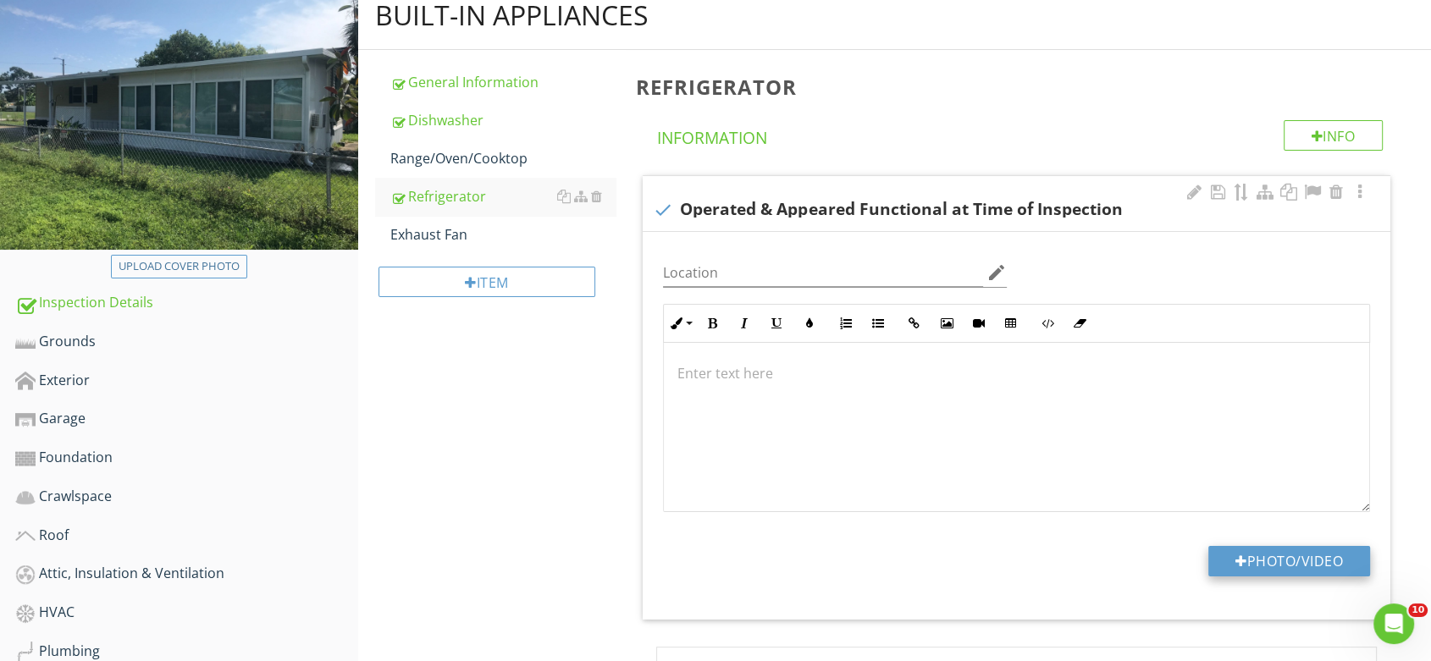
type input "C:\fakepath\IMG_4825.JPG"
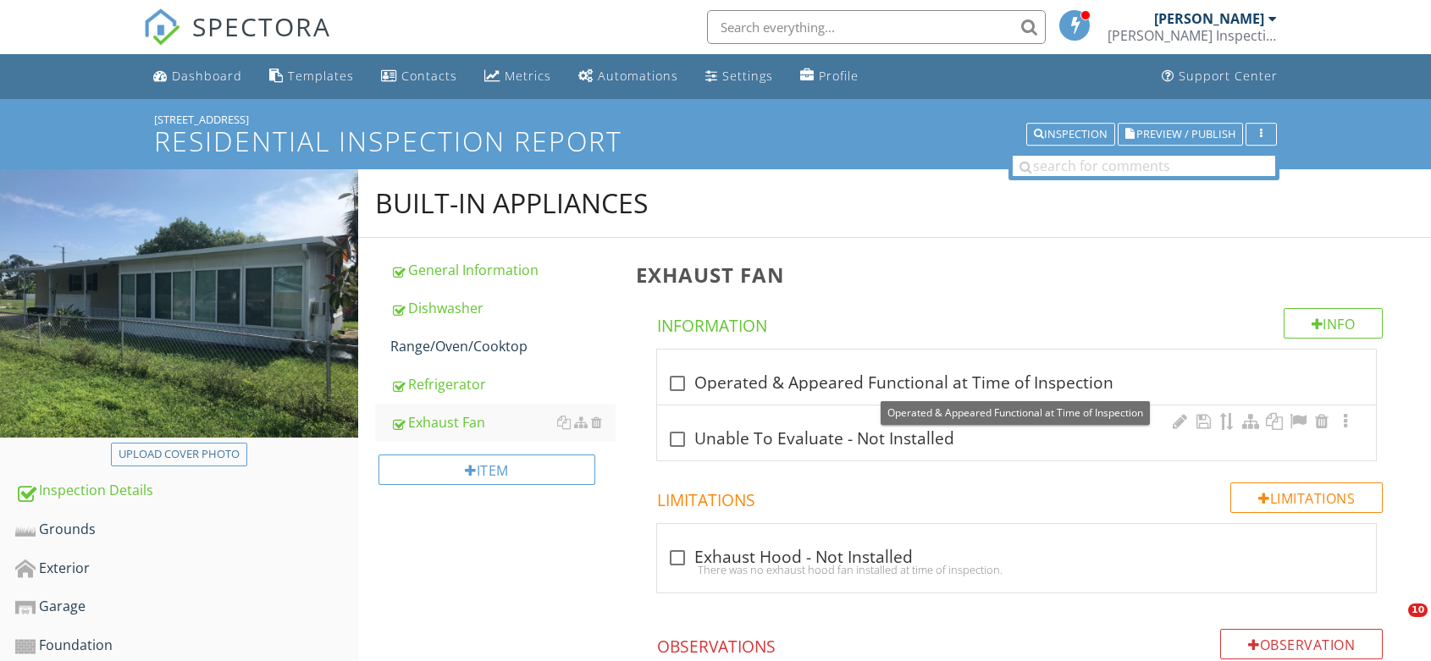
scroll to position [188, 0]
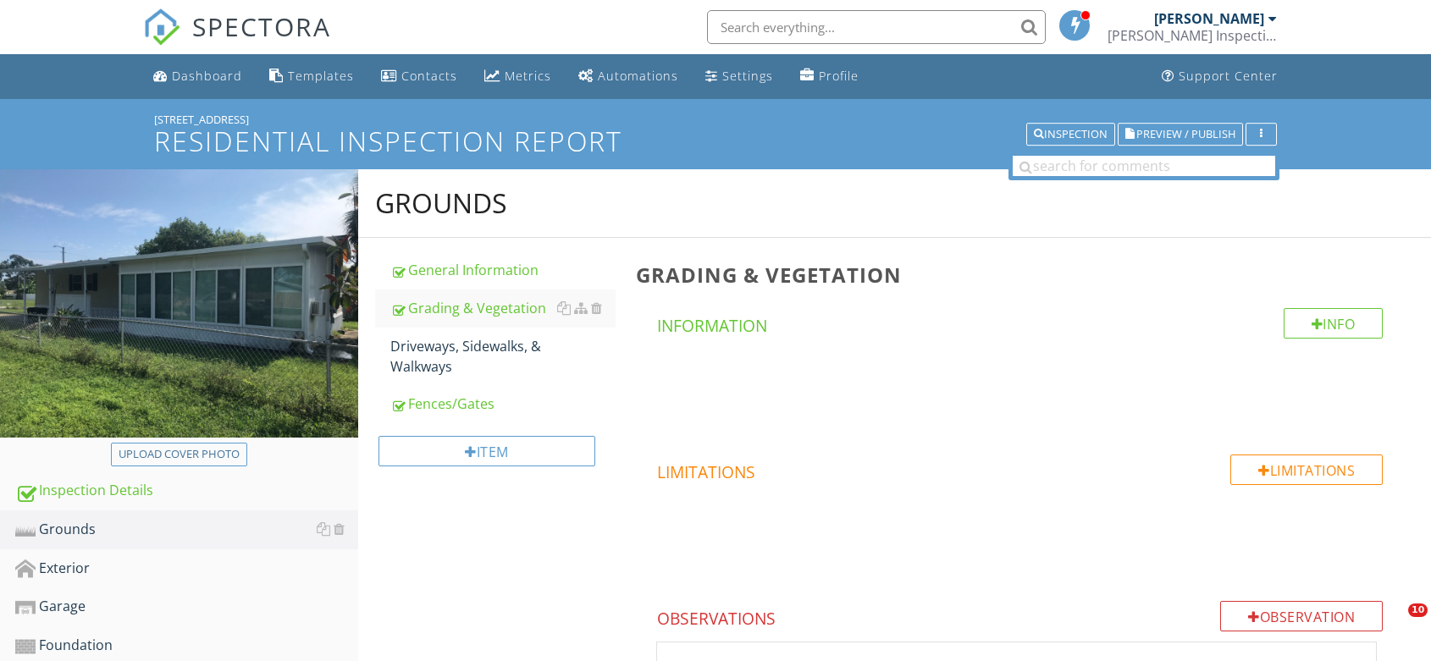
scroll to position [94, 0]
